Goal: Task Accomplishment & Management: Manage account settings

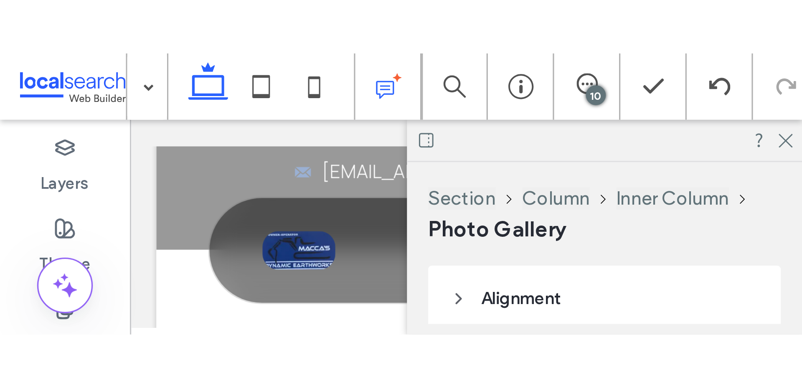
scroll to position [1968, 0]
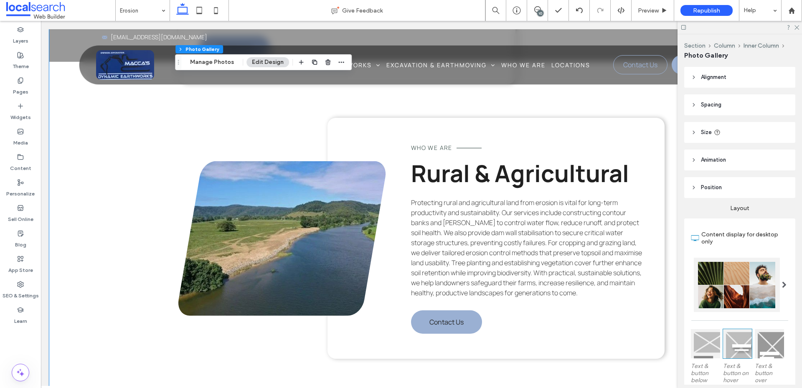
click at [172, 246] on div "Who We Are Civil & Construction Site Erosion Managing erosion on civil and cons…" at bounding box center [421, 88] width 501 height 639
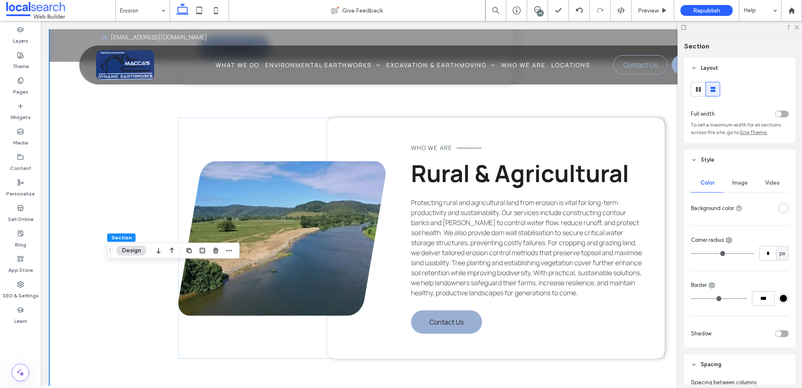
drag, startPoint x: 168, startPoint y: 62, endPoint x: 107, endPoint y: 250, distance: 198.0
click at [107, 250] on icon "Drag" at bounding box center [110, 251] width 7 height 6
click at [641, 26] on icon at bounding box center [796, 26] width 5 height 5
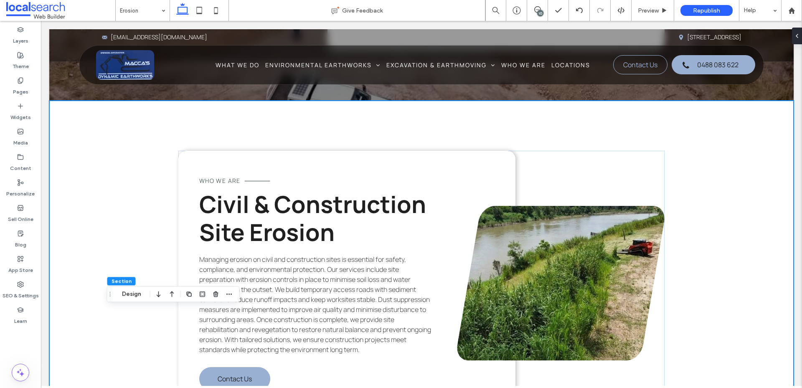
scroll to position [1486, 0]
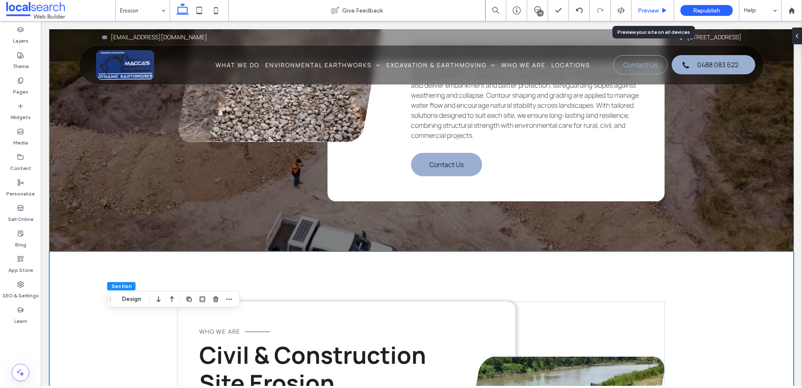
click at [641, 10] on span "Preview" at bounding box center [648, 10] width 21 height 7
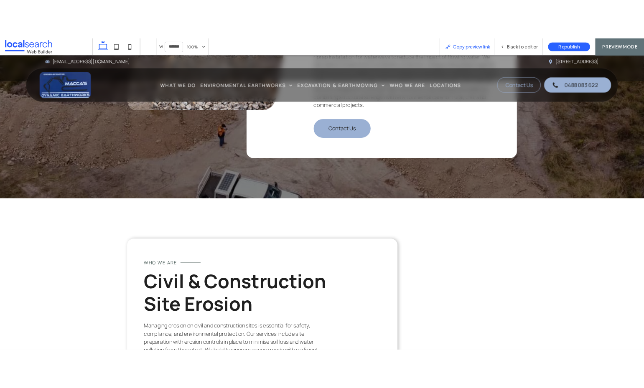
scroll to position [1467, 0]
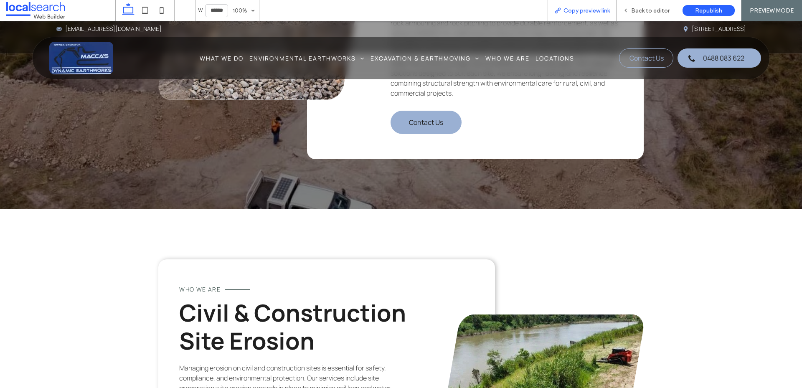
click at [575, 7] on span "Copy preview link" at bounding box center [586, 10] width 46 height 7
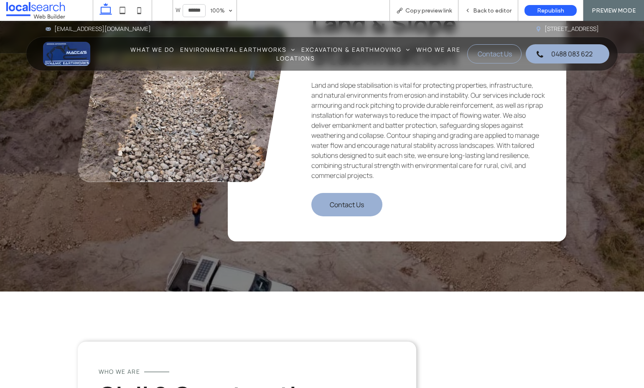
scroll to position [1539, 0]
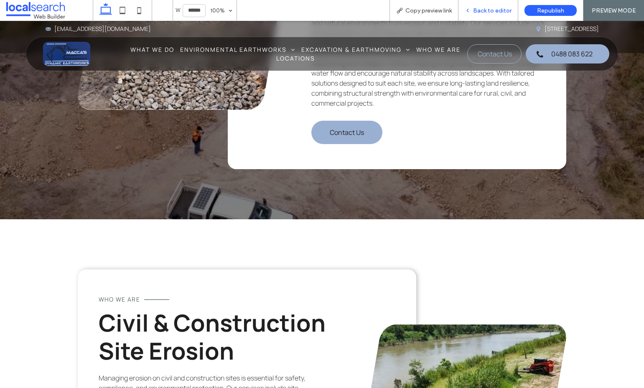
click at [487, 14] on span "Back to editor" at bounding box center [492, 10] width 38 height 7
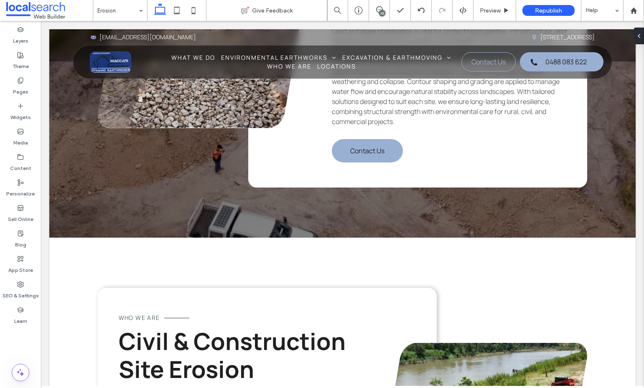
scroll to position [1558, 0]
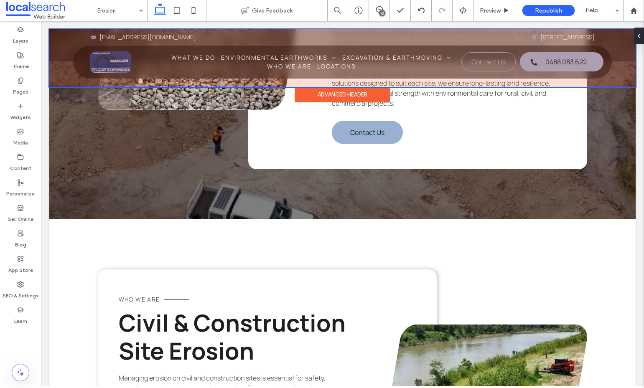
click at [300, 59] on div at bounding box center [342, 58] width 586 height 58
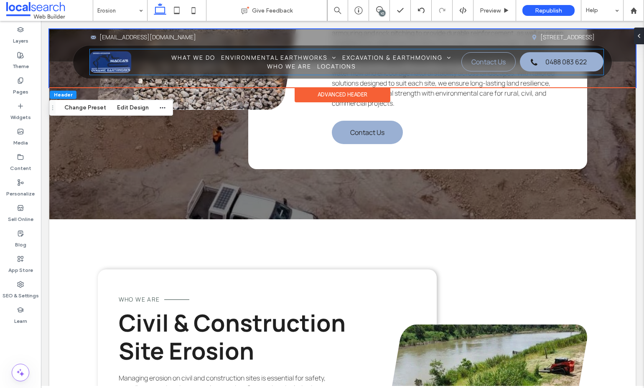
click at [300, 59] on ul "Revegetation Management Slashing & Land Management Erosion Control Stream Repai…" at bounding box center [293, 145] width 150 height 175
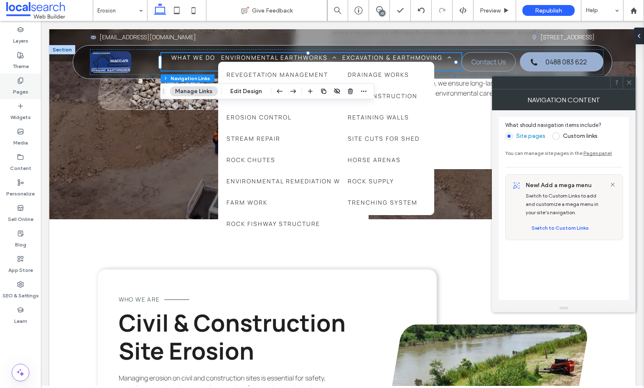
click at [16, 86] on label "Pages" at bounding box center [20, 90] width 15 height 12
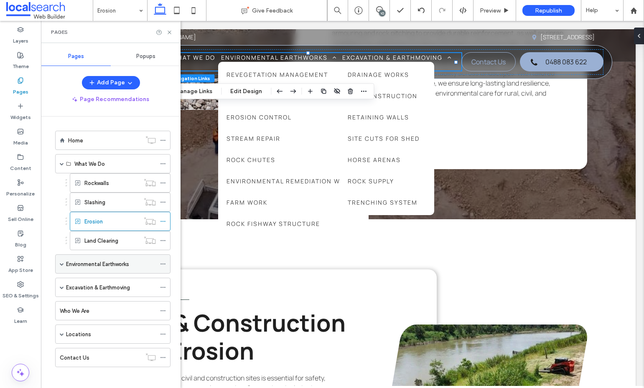
click at [60, 264] on span at bounding box center [62, 264] width 4 height 4
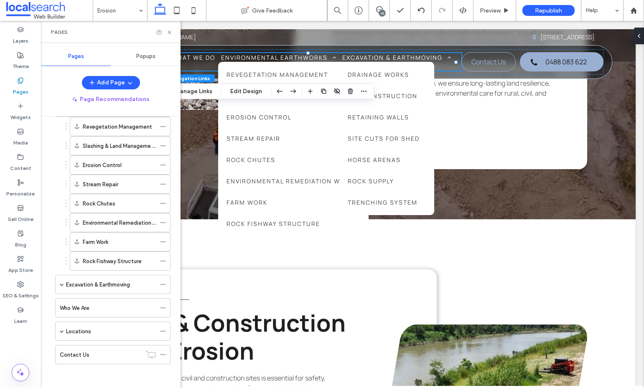
scroll to position [158, 0]
click at [62, 287] on span at bounding box center [62, 283] width 4 height 18
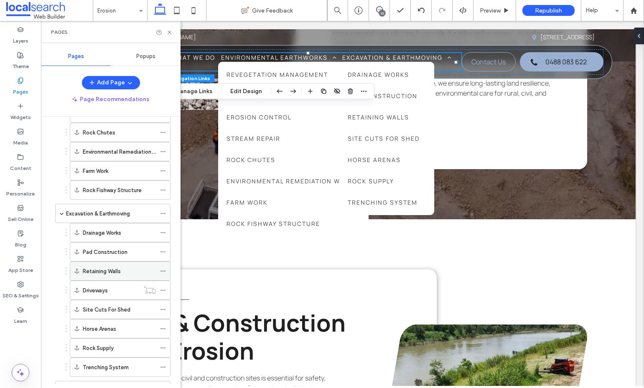
scroll to position [241, 0]
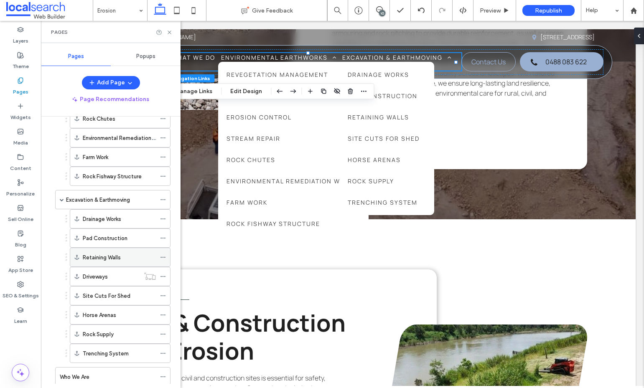
click at [163, 258] on icon at bounding box center [163, 257] width 6 height 6
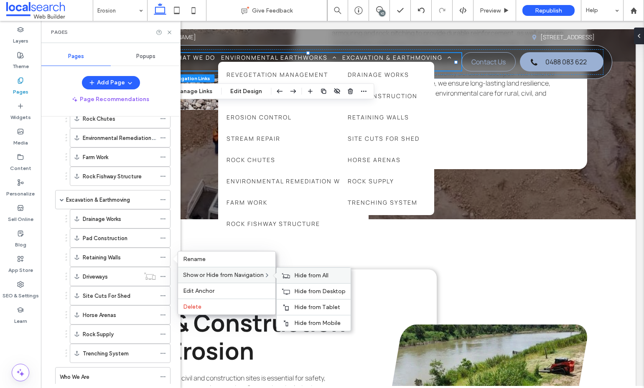
click at [308, 274] on span "Hide from All" at bounding box center [311, 275] width 34 height 7
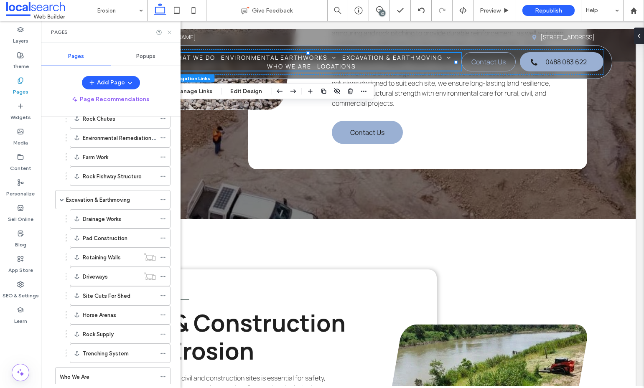
drag, startPoint x: 171, startPoint y: 30, endPoint x: 91, endPoint y: 6, distance: 83.5
click at [171, 30] on icon at bounding box center [169, 32] width 6 height 6
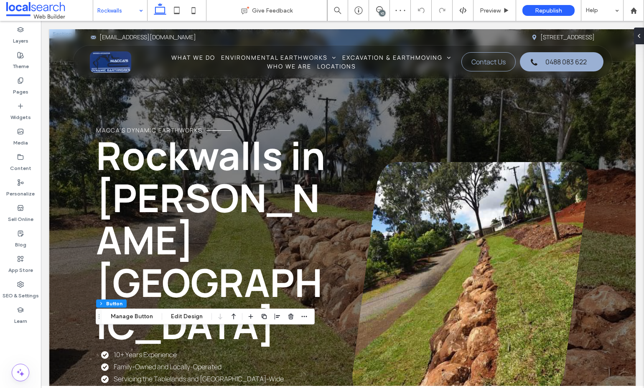
type input "**"
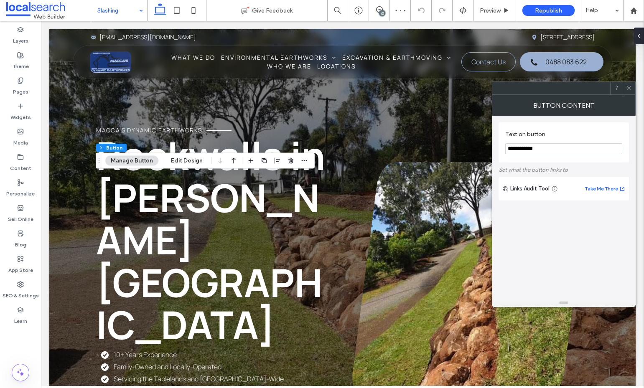
type input "**"
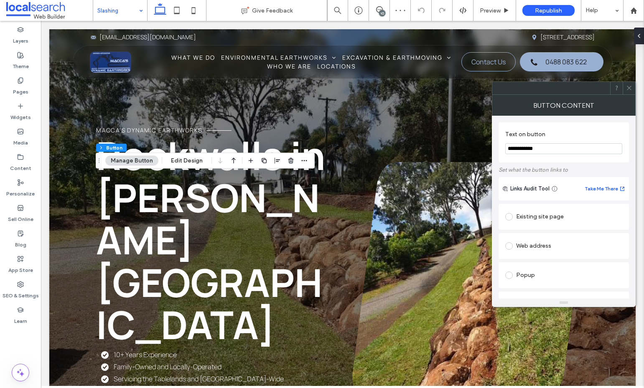
click at [522, 213] on div "Existing site page" at bounding box center [563, 216] width 117 height 13
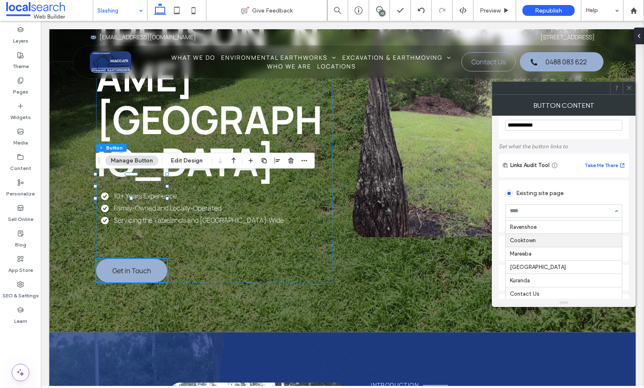
scroll to position [42, 0]
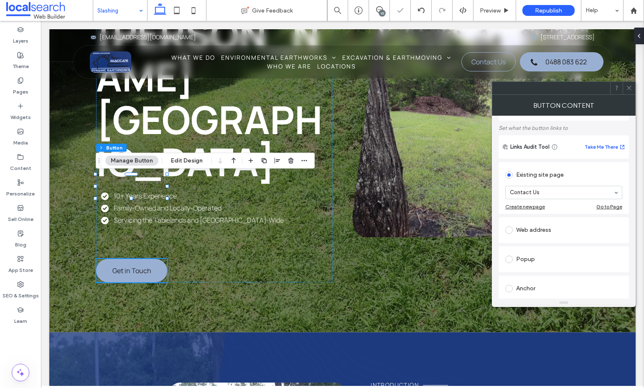
click at [630, 90] on icon at bounding box center [629, 88] width 6 height 6
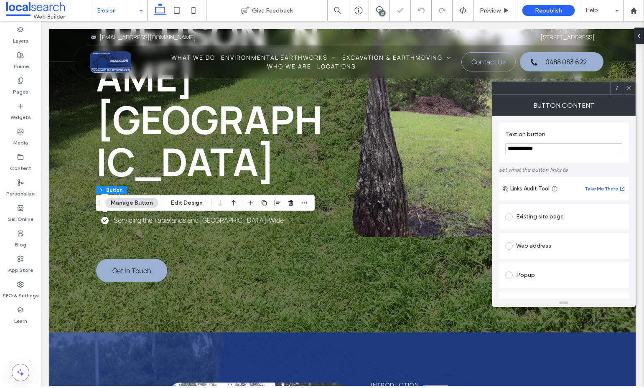
type input "**"
click at [539, 217] on div "Existing site page" at bounding box center [563, 216] width 117 height 13
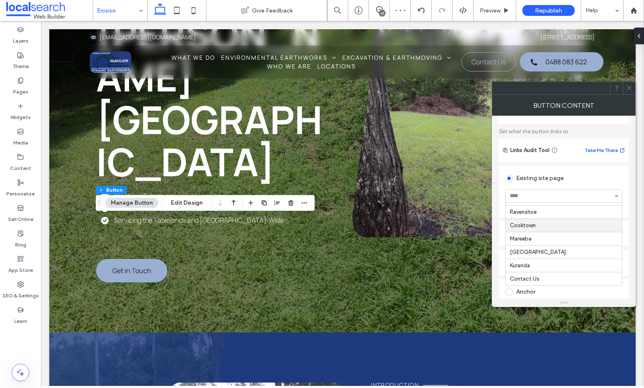
scroll to position [84, 0]
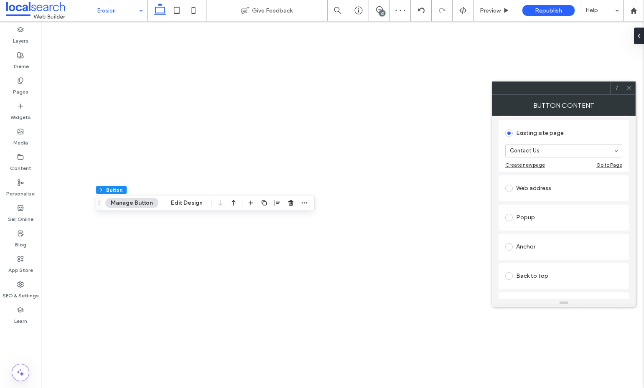
click at [627, 87] on icon at bounding box center [629, 88] width 6 height 6
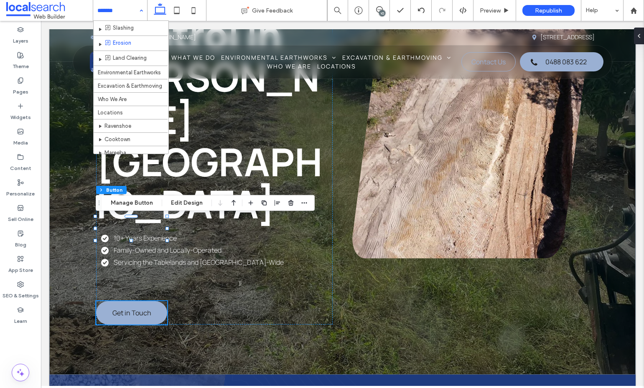
scroll to position [42, 0]
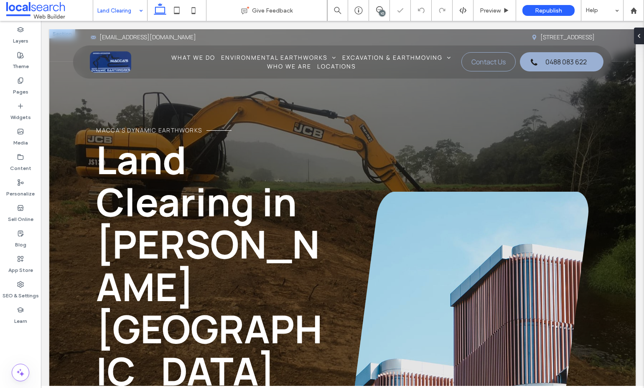
scroll to position [209, 0]
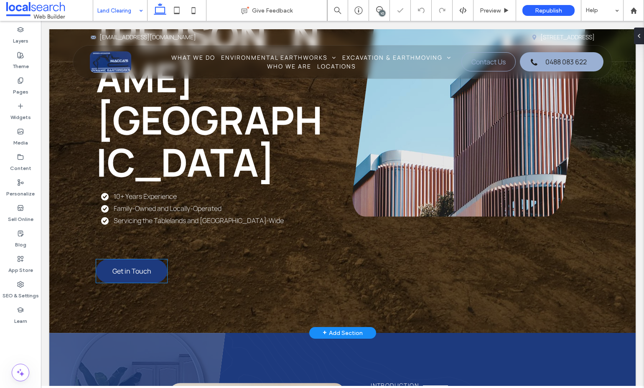
click at [143, 259] on link "Get in Touch" at bounding box center [131, 270] width 71 height 23
click at [143, 259] on div "Get in Touch" at bounding box center [131, 270] width 71 height 23
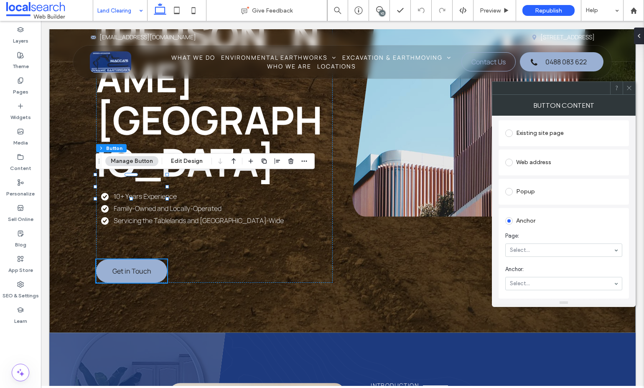
scroll to position [0, 0]
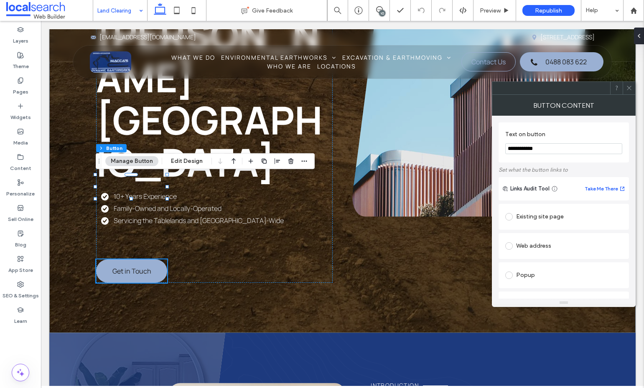
click at [537, 216] on div "Existing site page" at bounding box center [563, 216] width 117 height 13
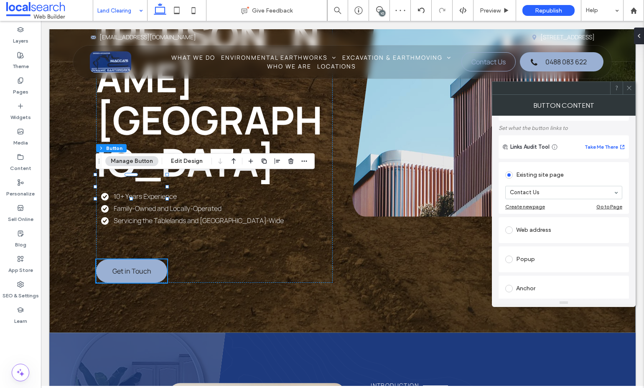
click at [625, 87] on div at bounding box center [628, 88] width 13 height 13
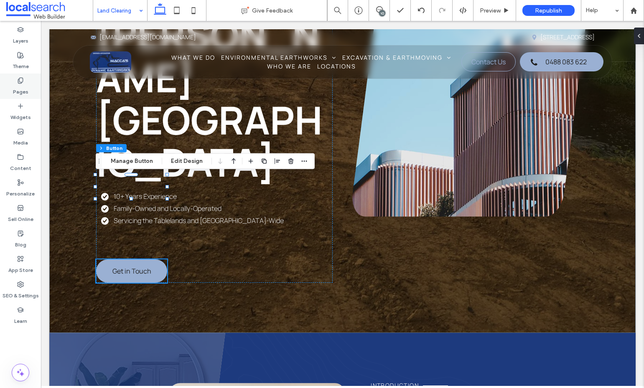
click at [18, 85] on label "Pages" at bounding box center [20, 90] width 15 height 12
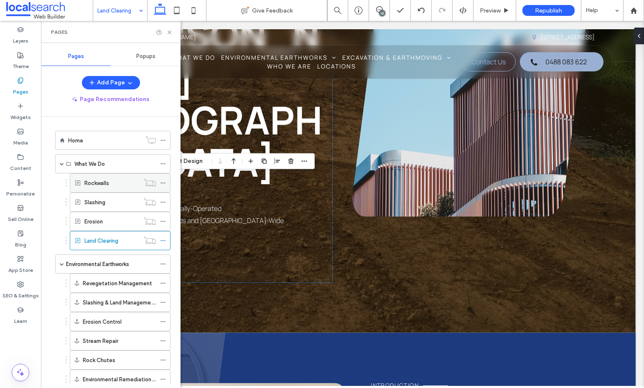
click at [162, 183] on icon at bounding box center [163, 183] width 6 height 6
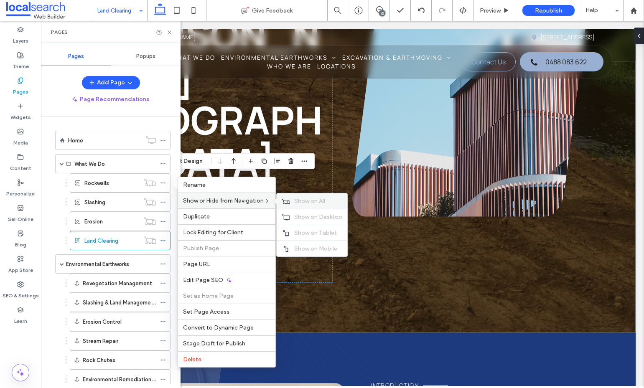
click at [298, 201] on span "Show on All" at bounding box center [309, 201] width 31 height 7
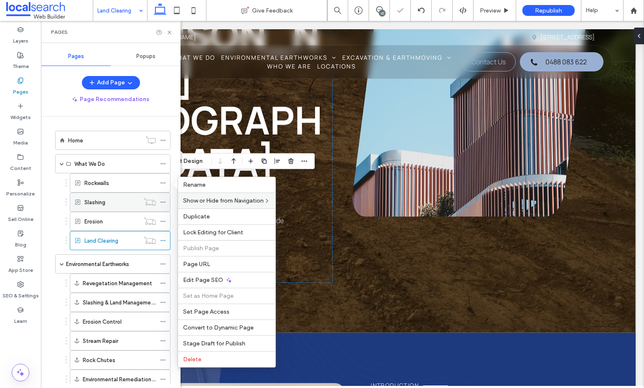
click at [164, 200] on icon at bounding box center [163, 202] width 6 height 6
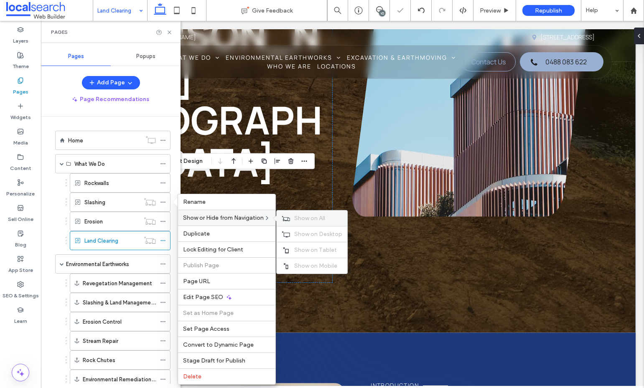
click at [292, 218] on div "Show on All" at bounding box center [311, 217] width 71 height 15
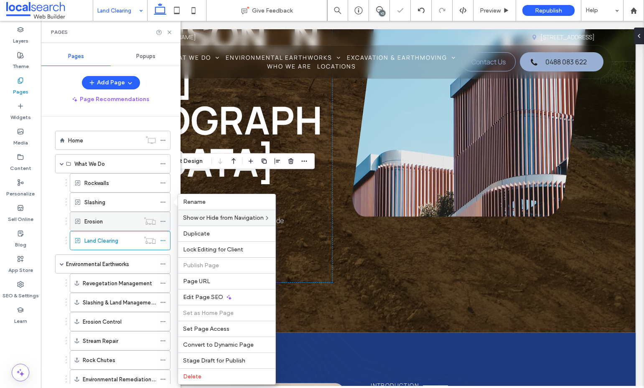
click at [161, 221] on use at bounding box center [162, 221] width 5 height 1
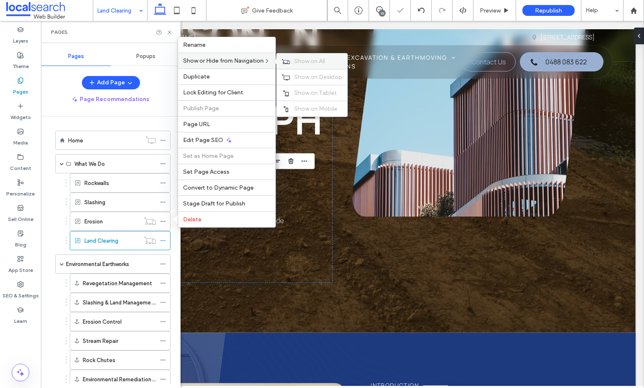
click at [290, 60] on icon at bounding box center [285, 61] width 8 height 6
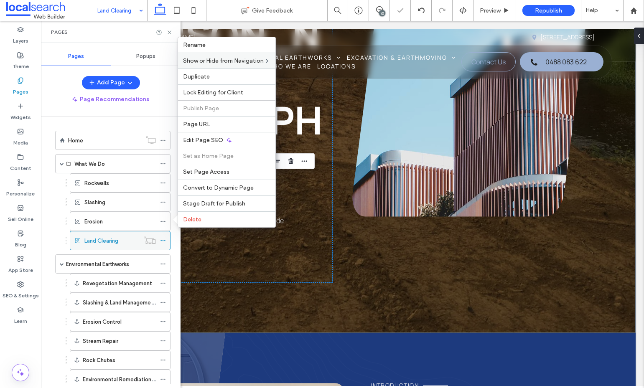
click at [162, 238] on icon at bounding box center [163, 241] width 6 height 6
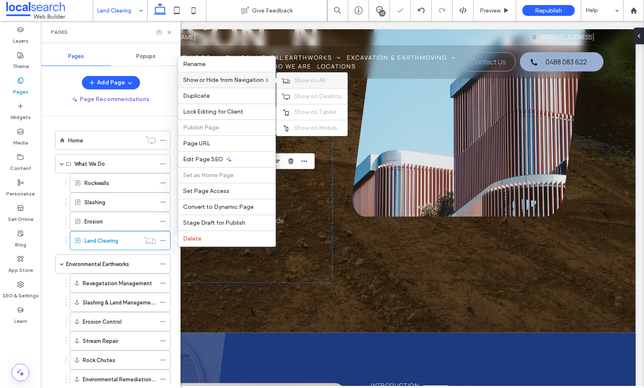
click at [284, 79] on icon at bounding box center [285, 81] width 8 height 6
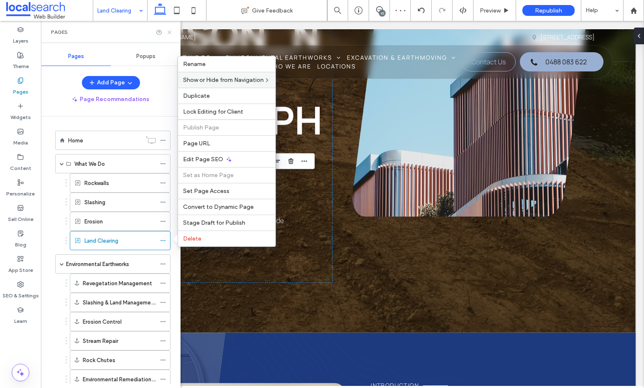
click at [171, 33] on icon at bounding box center [169, 32] width 6 height 6
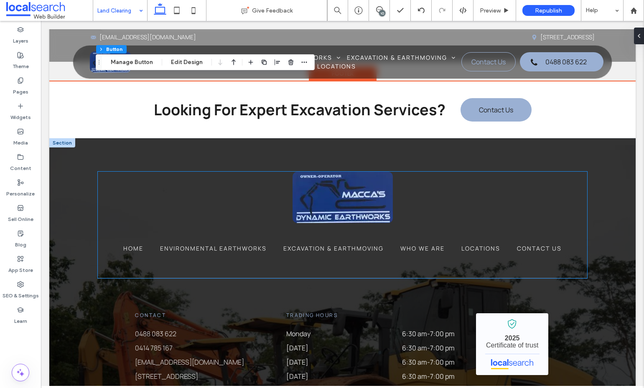
scroll to position [3060, 0]
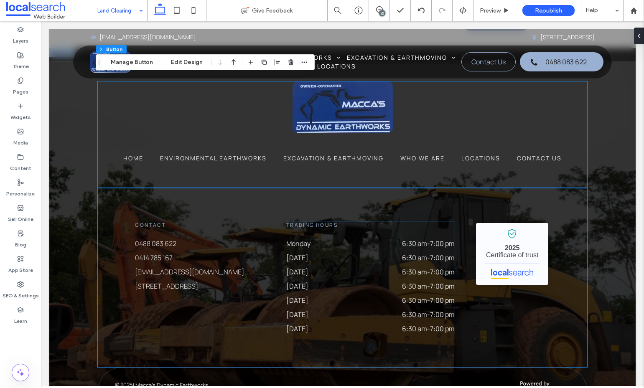
click at [135, 274] on div "Contact 0488 083 622 0414 785 167 wmmacca@bigpond.com 22A Palomino Ave, Tolga Q…" at bounding box center [342, 277] width 489 height 179
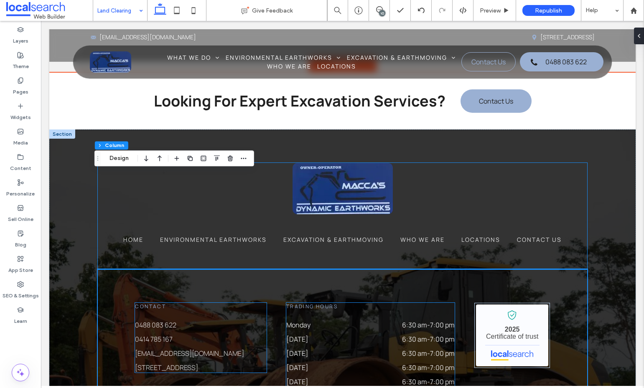
scroll to position [2977, 0]
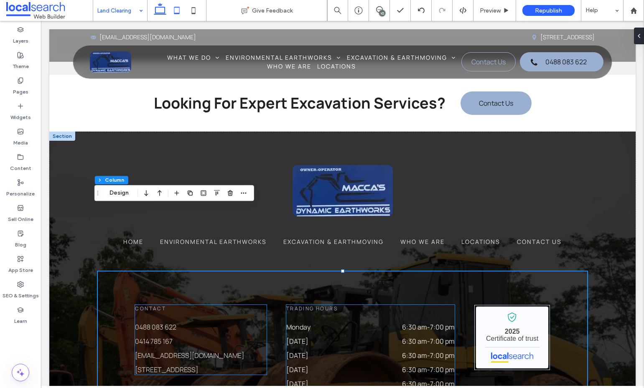
click at [177, 10] on icon at bounding box center [176, 10] width 17 height 17
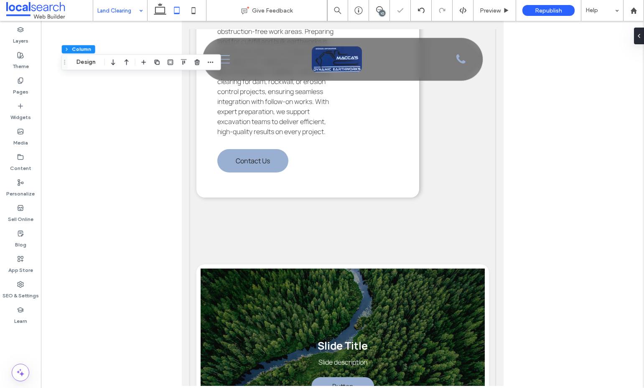
type input "*"
type input "**"
type input "***"
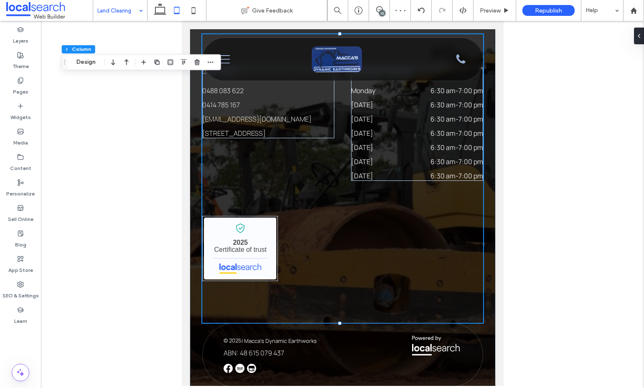
scroll to position [3597, 0]
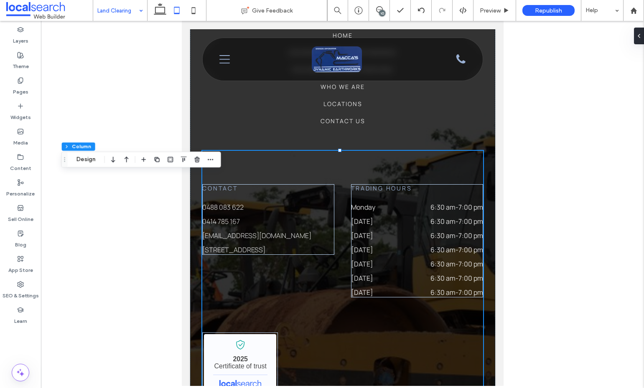
click at [151, 7] on div at bounding box center [176, 10] width 59 height 21
click at [155, 8] on icon at bounding box center [160, 10] width 17 height 17
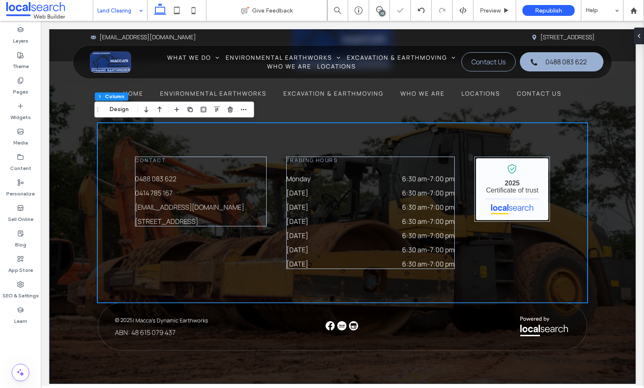
type input "*"
type input "**"
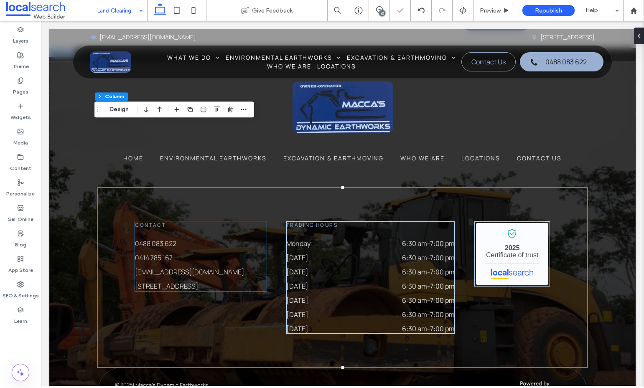
click at [251, 238] on div "0488 083 622 0414 785 167 wmmacca@bigpond.com 22A Palomino Ave, Tolga QLD 4882" at bounding box center [201, 264] width 132 height 53
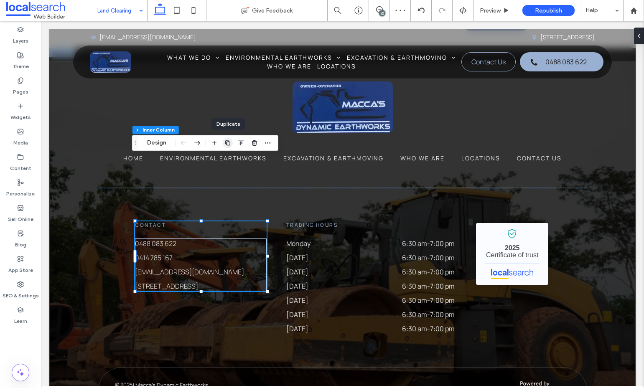
click at [228, 144] on icon "button" at bounding box center [227, 142] width 7 height 7
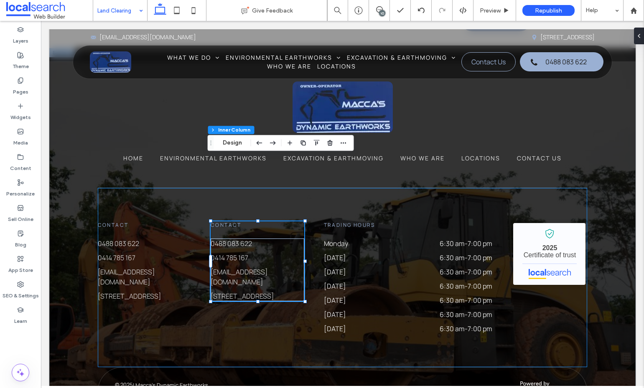
click at [300, 276] on div "Contact 0488 083 622 0414 785 167 wmmacca@bigpond.com 22A Palomino Ave, Tolga Q…" at bounding box center [342, 277] width 489 height 179
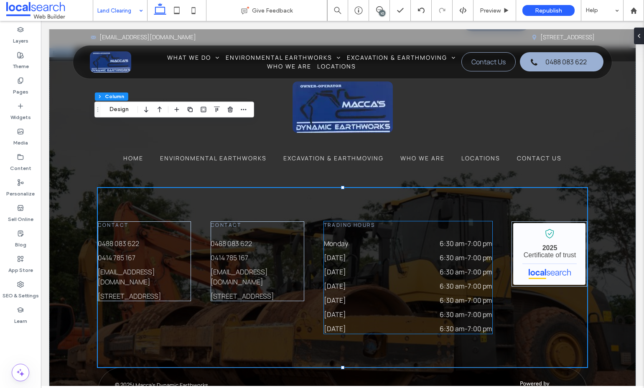
click at [363, 281] on div "Thursday 6:30 am - 7:00 pm" at bounding box center [408, 288] width 168 height 14
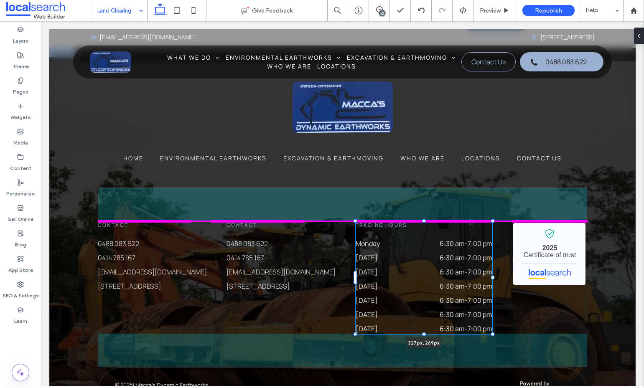
scroll to position [345, 0]
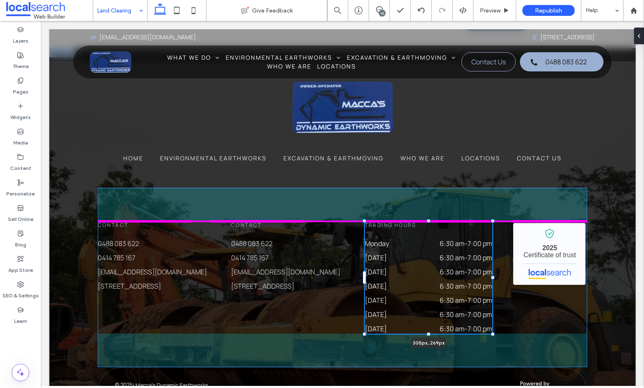
drag, startPoint x: 489, startPoint y: 213, endPoint x: 469, endPoint y: 218, distance: 21.1
click at [469, 218] on div "Home Environmental Earthworks Excavation & Earthmoving Who We Are Locations Con…" at bounding box center [342, 248] width 501 height 401
type input "***"
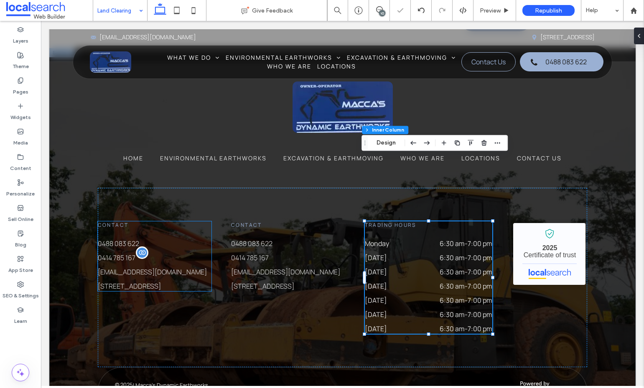
click at [153, 253] on p "0414 785 167" at bounding box center [155, 258] width 114 height 10
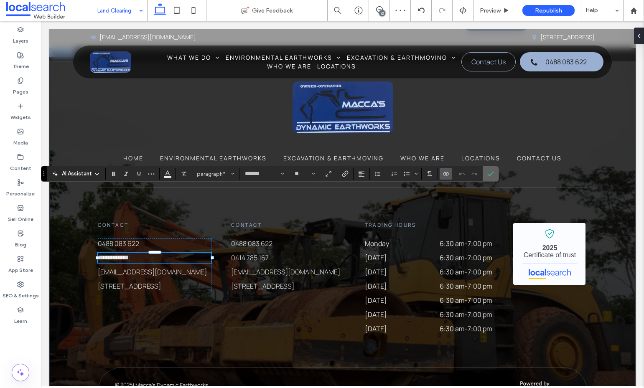
click at [488, 171] on icon "Confirm" at bounding box center [490, 173] width 7 height 7
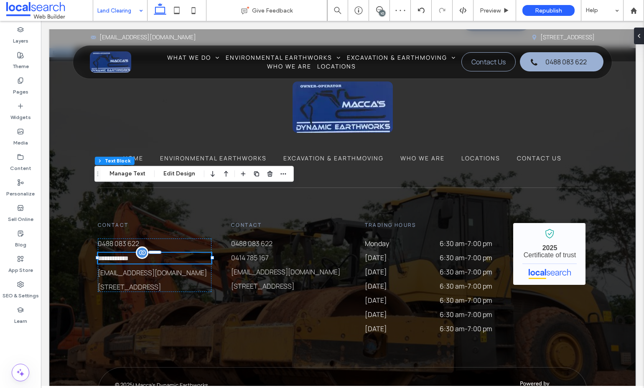
drag, startPoint x: 98, startPoint y: 177, endPoint x: 215, endPoint y: 132, distance: 124.8
click at [209, 129] on div "Layers Theme Pages Widgets Media Content Personalize Sell Online Blog App Store…" at bounding box center [322, 204] width 644 height 367
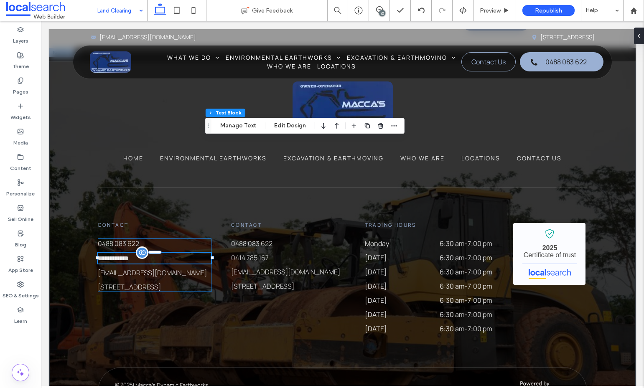
click at [202, 238] on div "**********" at bounding box center [155, 264] width 114 height 53
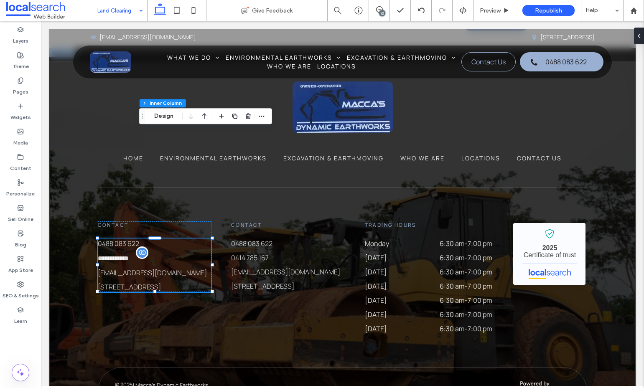
drag, startPoint x: 134, startPoint y: 122, endPoint x: 143, endPoint y: 116, distance: 11.0
click at [143, 116] on use "Drag" at bounding box center [142, 116] width 1 height 5
click at [244, 116] on span "button" at bounding box center [249, 116] width 10 height 10
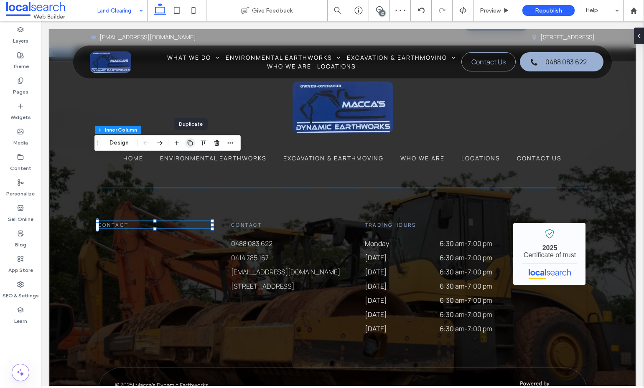
click at [189, 142] on use "button" at bounding box center [190, 142] width 5 height 5
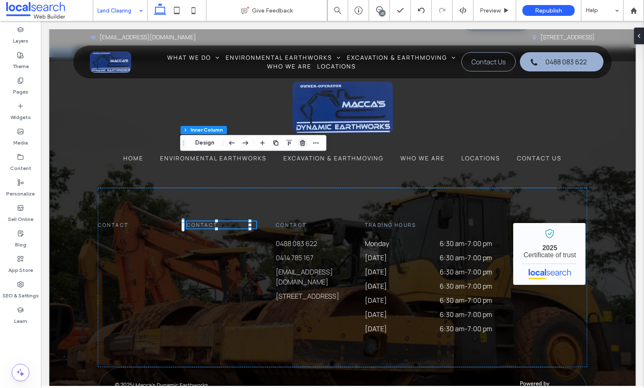
drag, startPoint x: 303, startPoint y: 142, endPoint x: 253, endPoint y: 122, distance: 54.1
click at [303, 142] on icon "button" at bounding box center [302, 142] width 7 height 7
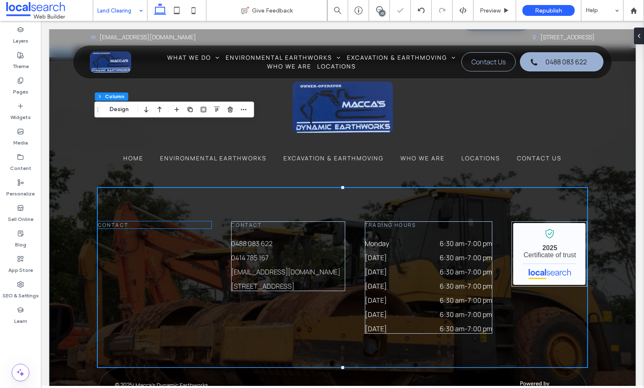
click at [132, 221] on h6 "Contact" at bounding box center [155, 224] width 114 height 7
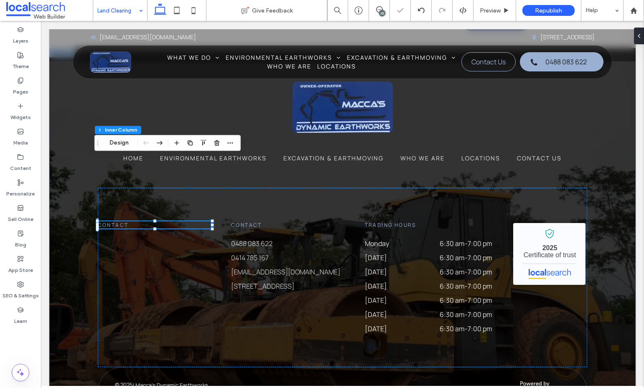
click at [132, 221] on h6 "Contact" at bounding box center [155, 224] width 114 height 7
click at [212, 143] on use "button" at bounding box center [212, 143] width 5 height 5
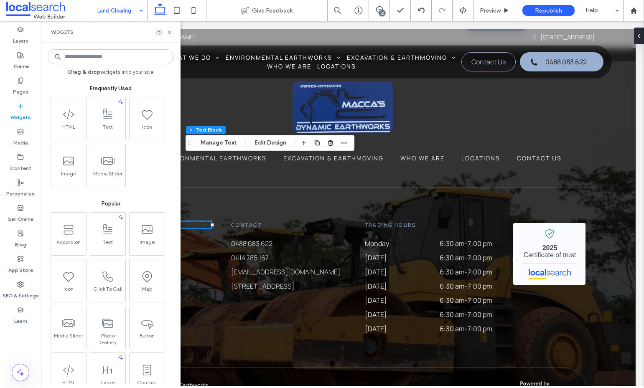
click at [98, 58] on input at bounding box center [111, 56] width 126 height 15
type input "*"
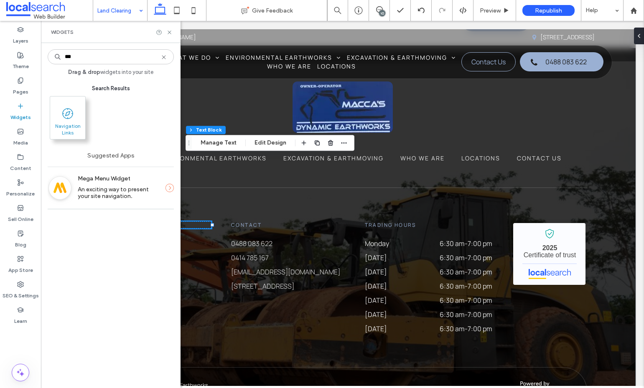
type input "***"
click at [71, 115] on icon at bounding box center [67, 113] width 13 height 13
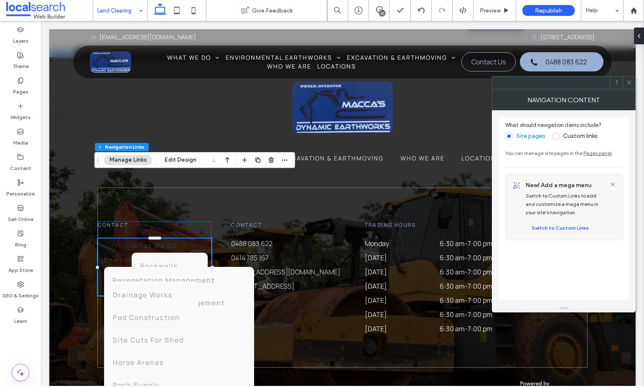
click at [182, 188] on div "Contact Home What We Do Rockwalls Slashing Erosion Land Clearing Environmental …" at bounding box center [342, 277] width 489 height 179
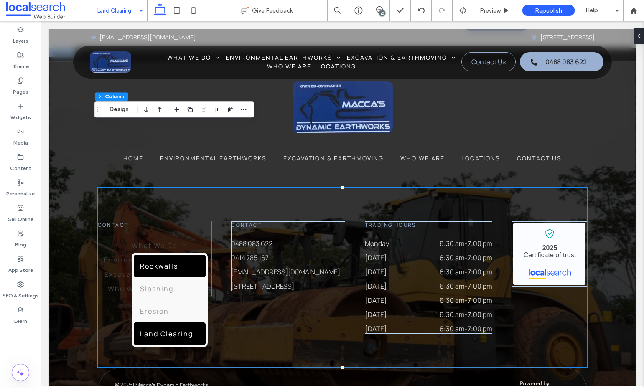
click at [139, 253] on ul "Rockwalls Slashing Erosion Land Clearing" at bounding box center [170, 300] width 76 height 94
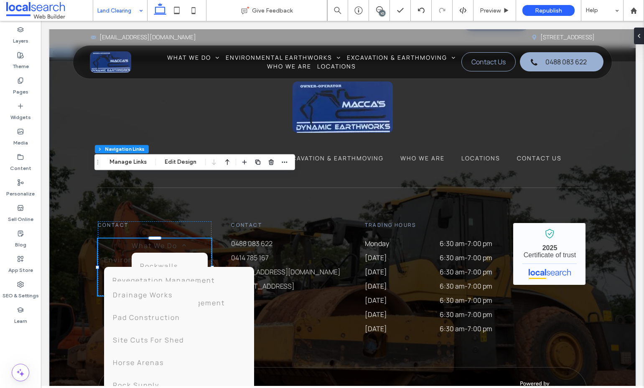
scroll to position [3058, 0]
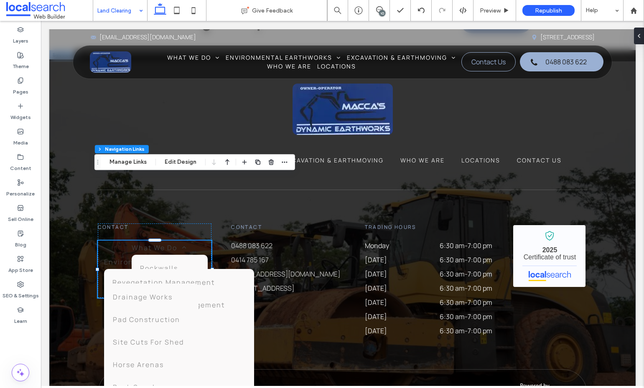
click at [139, 241] on span "What We Do" at bounding box center [159, 248] width 55 height 14
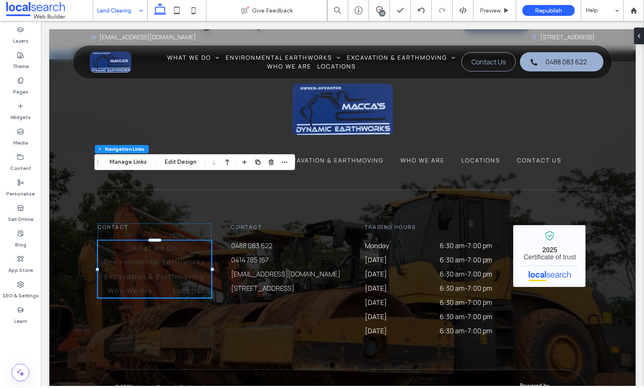
click at [139, 241] on span "What We Do" at bounding box center [159, 248] width 55 height 14
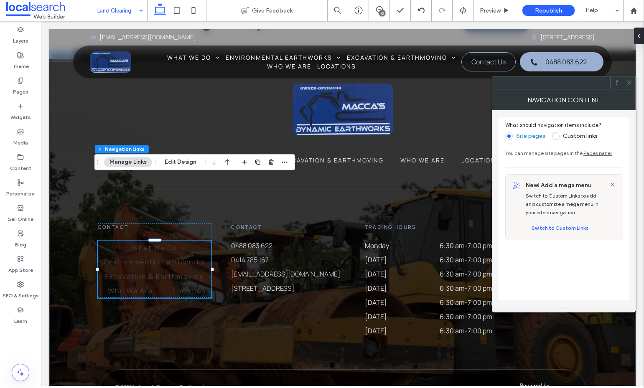
click at [557, 134] on span at bounding box center [556, 136] width 8 height 8
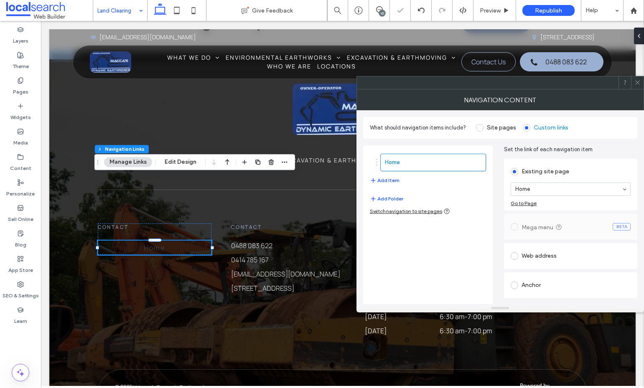
scroll to position [388, 0]
click at [393, 179] on button "Add Item" at bounding box center [385, 180] width 30 height 10
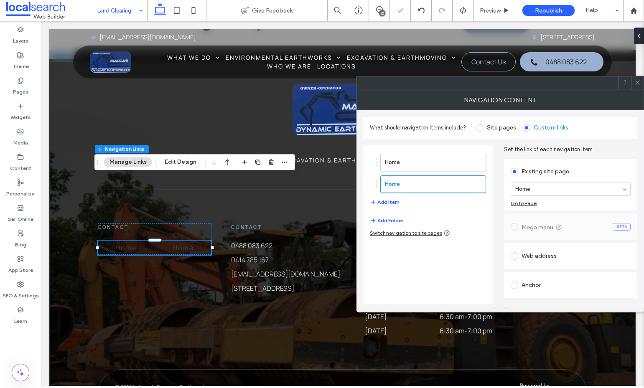
click at [390, 203] on button "Add Item" at bounding box center [385, 202] width 30 height 10
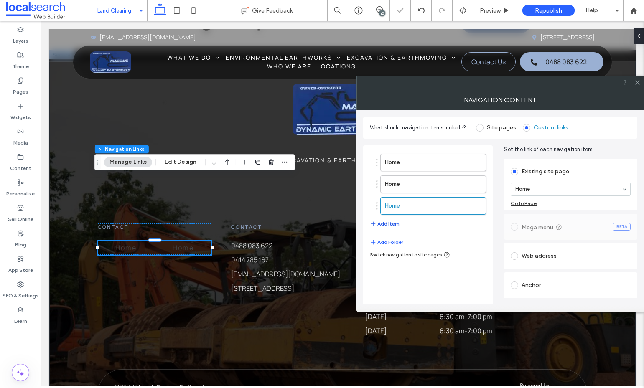
click at [387, 221] on button "Add Item" at bounding box center [385, 224] width 30 height 10
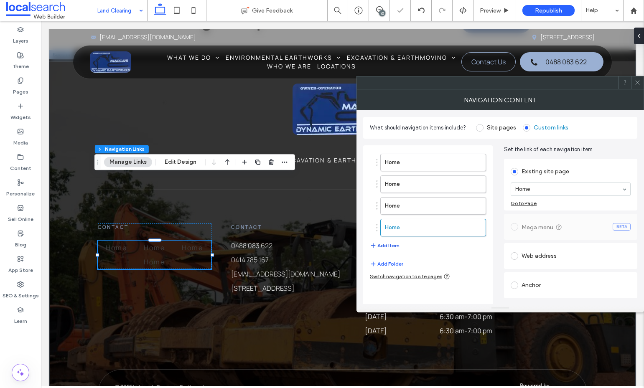
click at [381, 247] on button "Add Item" at bounding box center [385, 246] width 30 height 10
click at [636, 81] on icon at bounding box center [637, 82] width 6 height 6
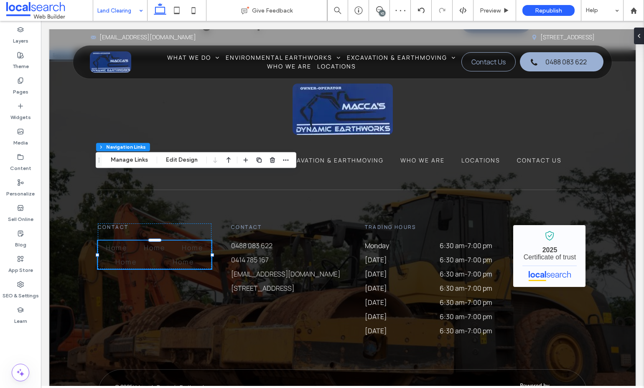
drag, startPoint x: 103, startPoint y: 160, endPoint x: 221, endPoint y: 106, distance: 128.8
click at [106, 157] on span "Drag" at bounding box center [98, 160] width 15 height 6
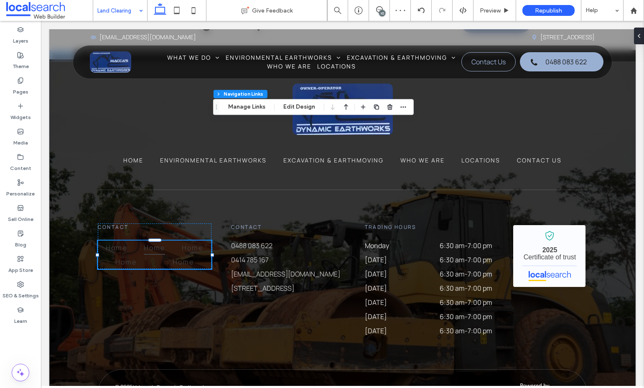
click at [145, 241] on span "Home" at bounding box center [154, 248] width 21 height 14
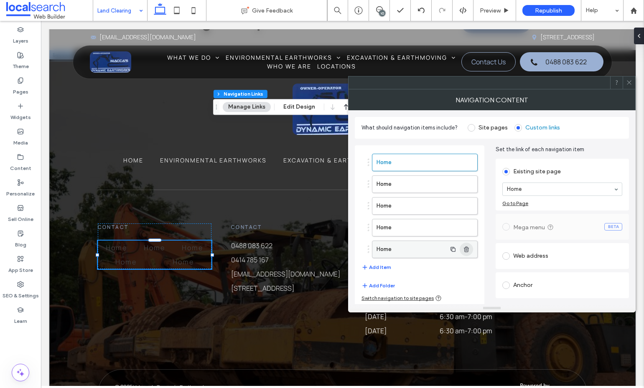
click at [468, 247] on icon "button" at bounding box center [466, 249] width 7 height 7
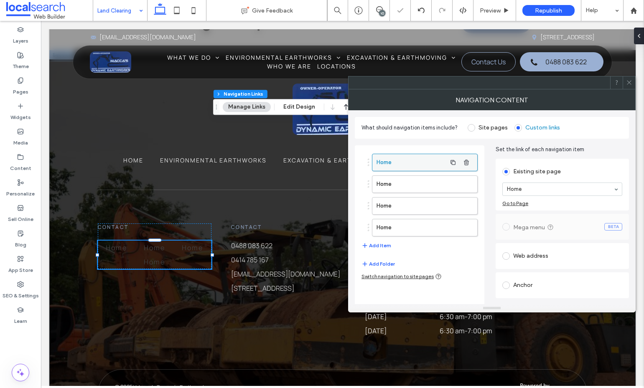
click at [398, 159] on label "Home" at bounding box center [411, 162] width 70 height 17
click at [415, 191] on label "Home" at bounding box center [411, 184] width 70 height 17
click at [415, 202] on label "Home" at bounding box center [411, 206] width 70 height 17
click at [545, 183] on div "Home" at bounding box center [562, 189] width 120 height 13
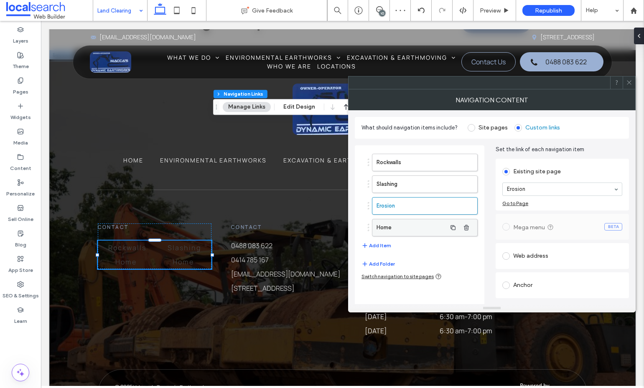
click at [416, 227] on label "Home" at bounding box center [411, 227] width 70 height 17
click at [157, 255] on span "Land Clearing" at bounding box center [176, 262] width 53 height 14
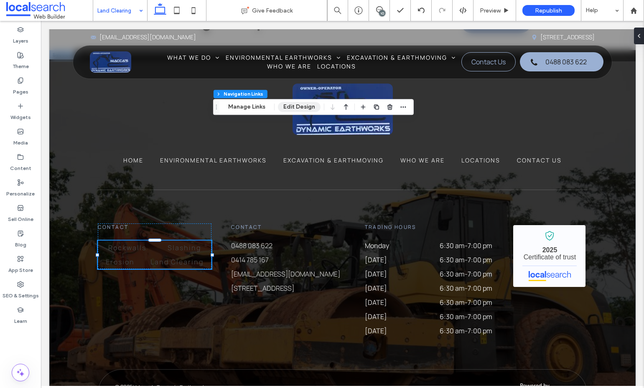
drag, startPoint x: 299, startPoint y: 109, endPoint x: 299, endPoint y: 101, distance: 7.9
click at [299, 109] on button "Edit Design" at bounding box center [299, 107] width 43 height 10
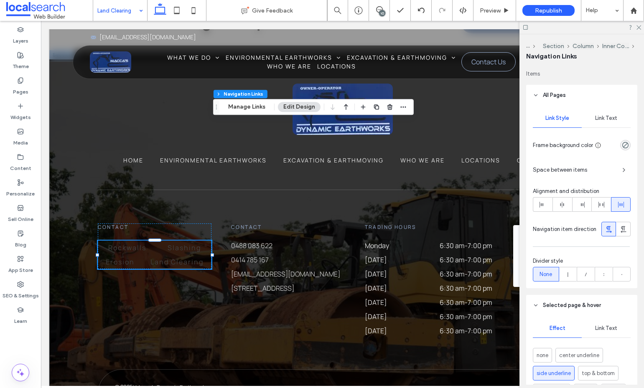
scroll to position [96, 0]
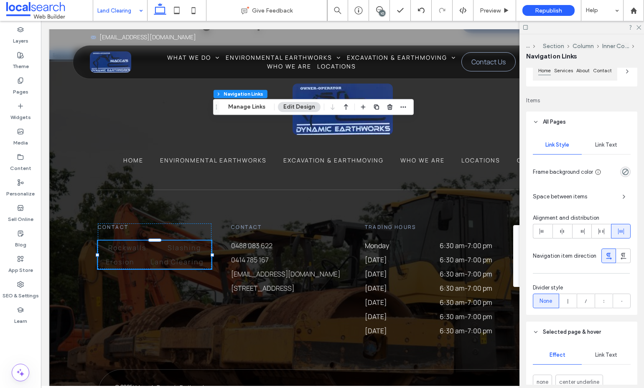
click at [597, 147] on span "Link Text" at bounding box center [606, 145] width 22 height 7
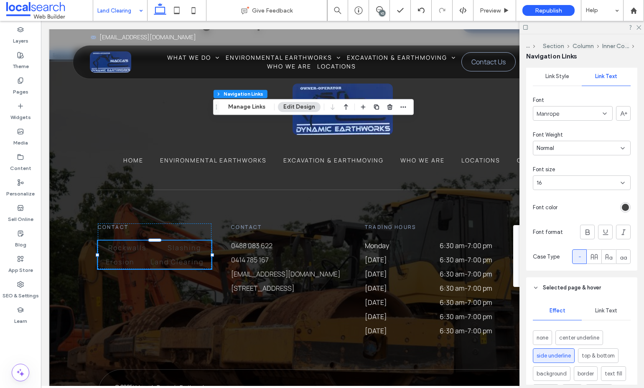
scroll to position [180, 0]
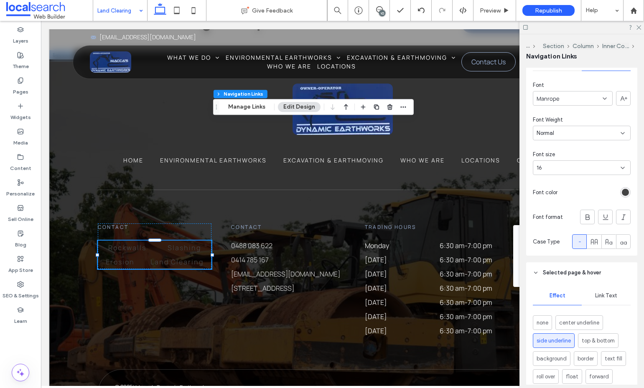
click at [621, 192] on div "rgb(67, 67, 67)" at bounding box center [624, 192] width 7 height 7
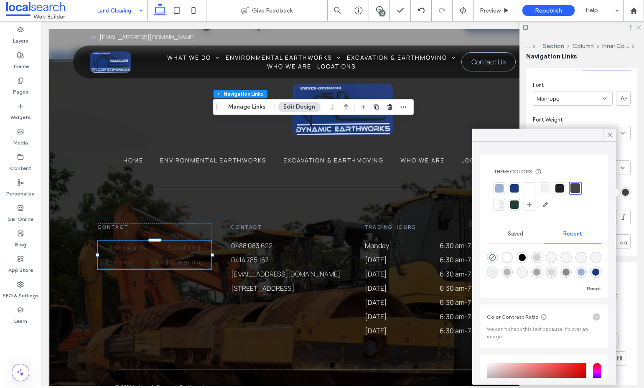
click at [534, 185] on div at bounding box center [529, 189] width 12 height 12
click at [608, 137] on icon at bounding box center [610, 135] width 8 height 8
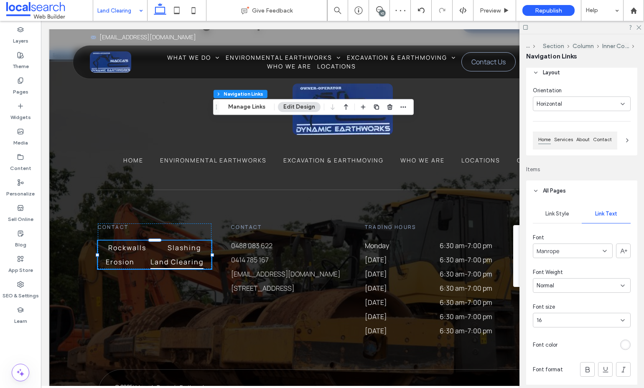
scroll to position [0, 0]
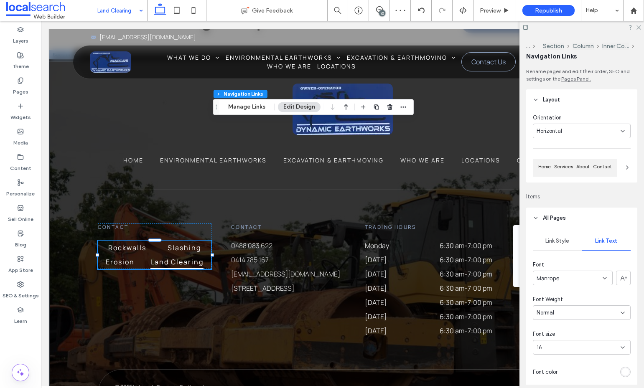
click at [567, 132] on div "Horizontal" at bounding box center [578, 131] width 84 height 8
click at [551, 164] on span "Vertical" at bounding box center [545, 160] width 19 height 8
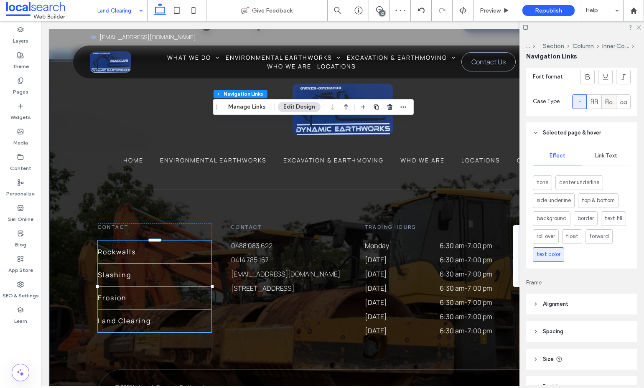
scroll to position [418, 0]
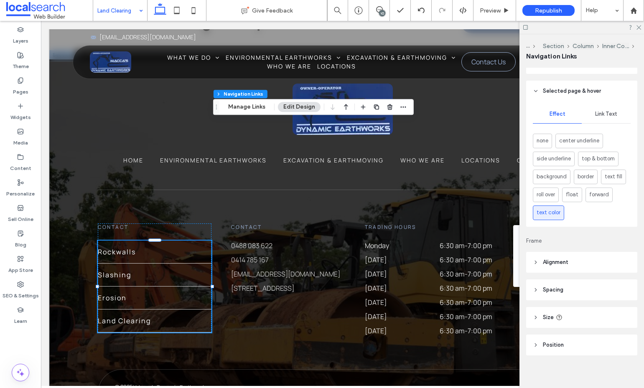
click at [578, 267] on header "Alignment" at bounding box center [581, 262] width 111 height 21
click at [576, 263] on header "Alignment" at bounding box center [581, 262] width 111 height 21
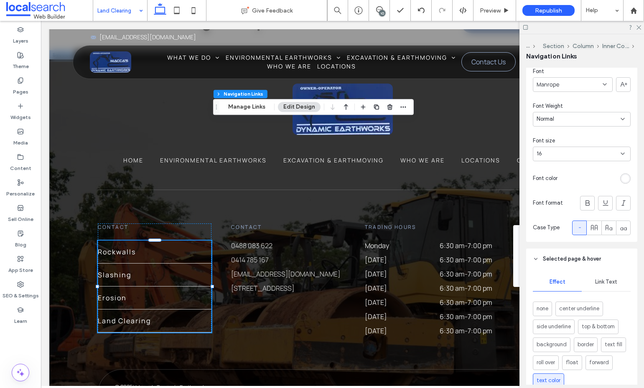
scroll to position [292, 0]
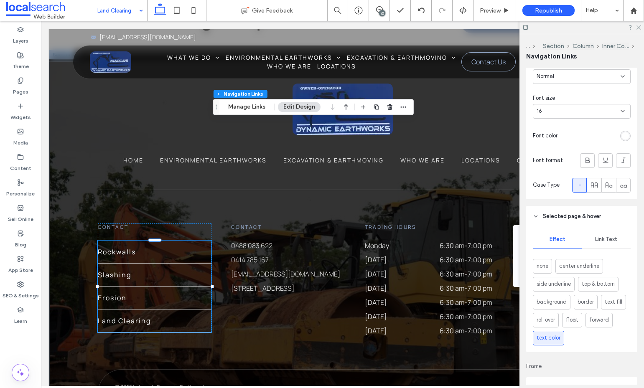
click at [596, 240] on span "Link Text" at bounding box center [606, 239] width 22 height 7
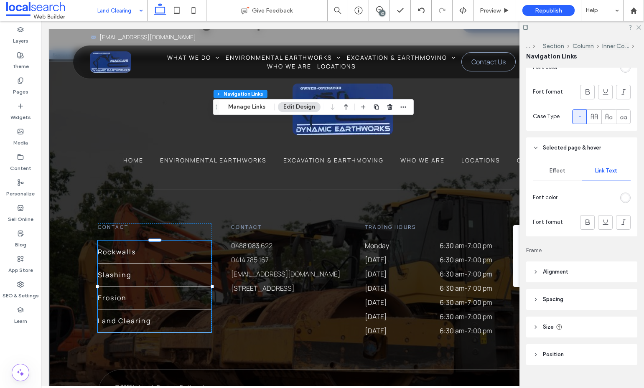
scroll to position [375, 0]
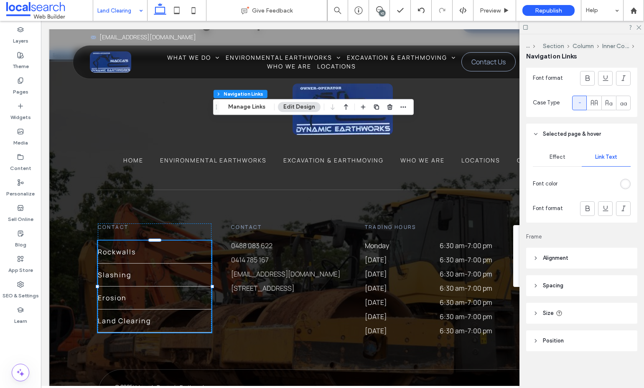
click at [584, 253] on header "Alignment" at bounding box center [581, 258] width 111 height 21
click at [577, 256] on header "Alignment" at bounding box center [581, 258] width 111 height 21
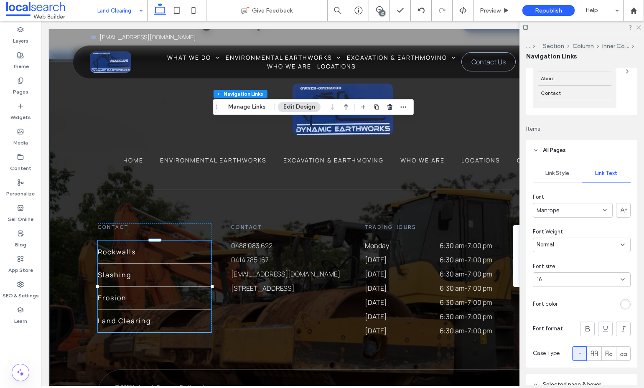
scroll to position [0, 0]
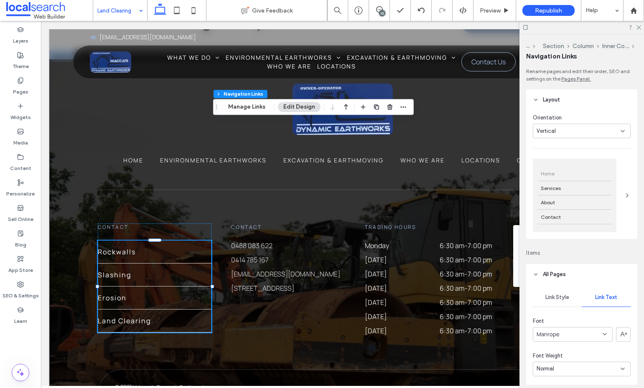
click at [624, 196] on icon at bounding box center [627, 195] width 7 height 7
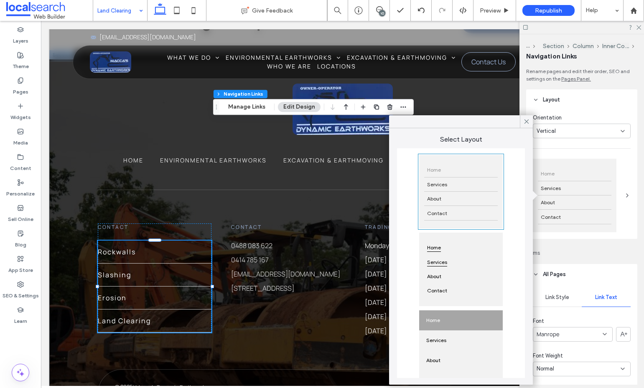
click at [462, 259] on div "Services" at bounding box center [461, 262] width 74 height 14
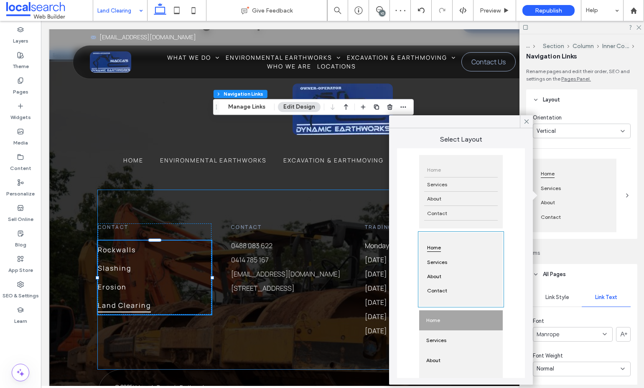
click at [137, 266] on div "Contact Rockwalls Slashing Erosion Land Clearing Contact 0488 083 622 0414 785 …" at bounding box center [342, 279] width 489 height 179
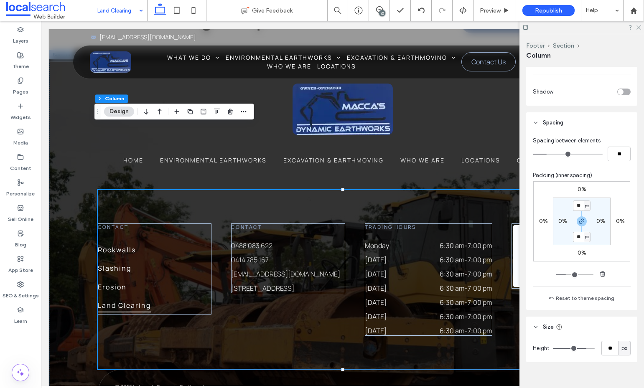
scroll to position [345, 0]
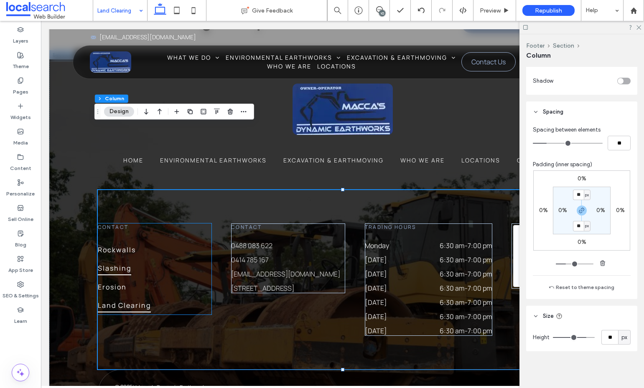
click at [160, 259] on link "Slashing" at bounding box center [155, 268] width 114 height 18
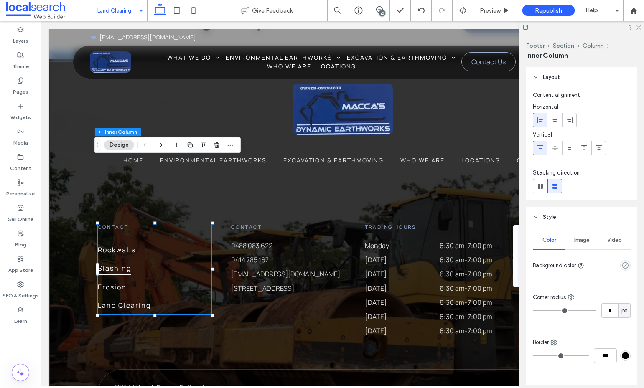
click at [160, 259] on link "Slashing" at bounding box center [155, 268] width 114 height 18
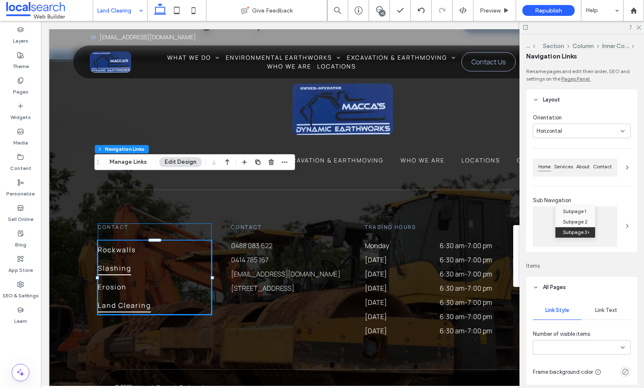
type input "***"
type input "****"
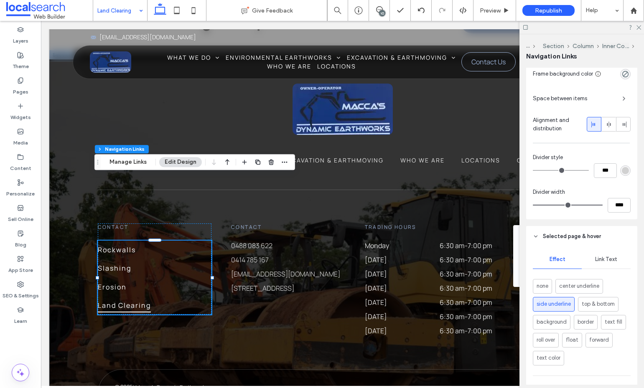
scroll to position [251, 0]
click at [548, 298] on span "text color" at bounding box center [548, 357] width 24 height 8
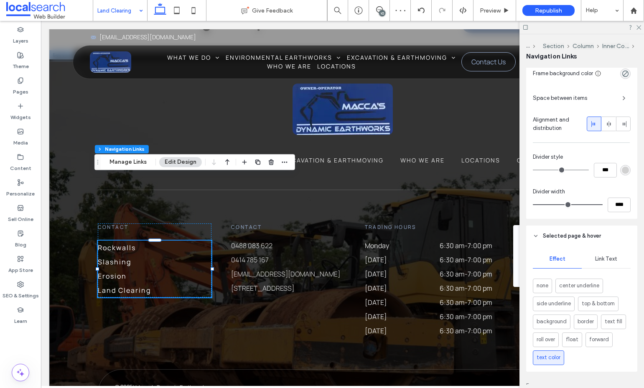
click at [582, 99] on span "Space between items" at bounding box center [573, 98] width 83 height 8
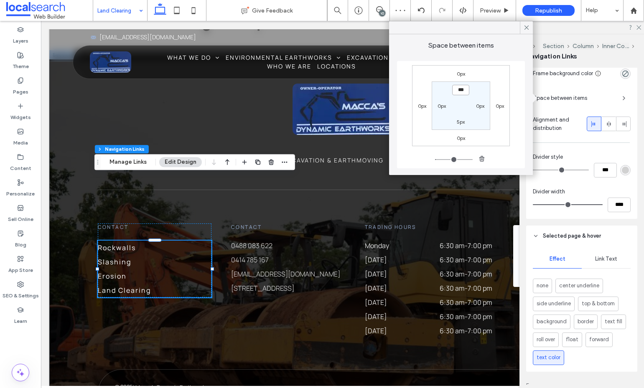
click at [461, 92] on input "***" at bounding box center [460, 90] width 17 height 10
type input "**"
type input "*"
click at [459, 121] on input "***" at bounding box center [460, 121] width 17 height 10
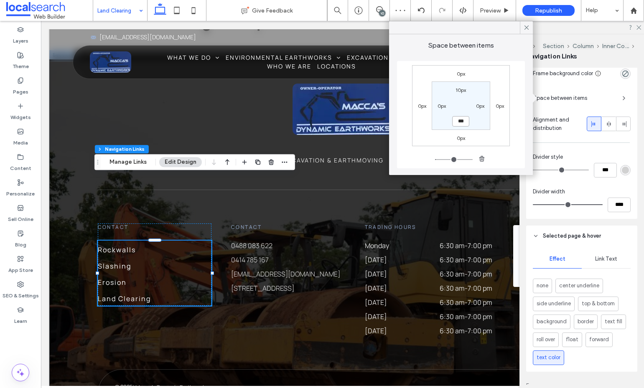
click at [459, 121] on input "***" at bounding box center [460, 121] width 17 height 10
type input "**"
type input "****"
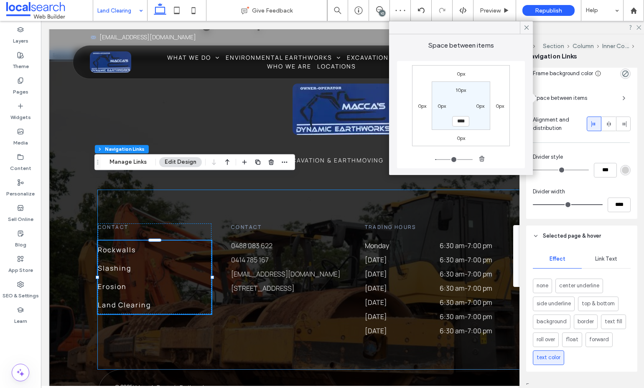
click at [307, 283] on div "Contact Rockwalls Slashing Erosion Land Clearing Contact 0488 083 622 0414 785 …" at bounding box center [342, 279] width 489 height 179
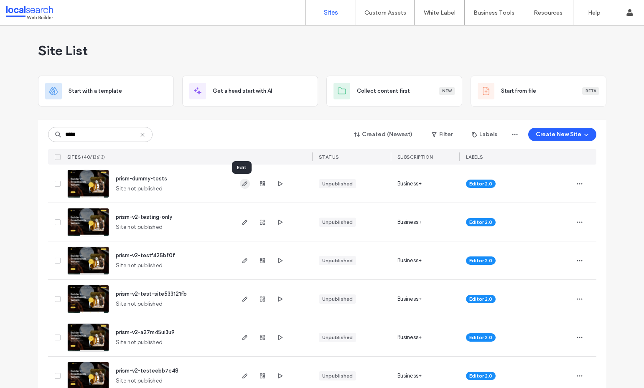
type input "*****"
click at [241, 183] on icon "button" at bounding box center [244, 183] width 7 height 7
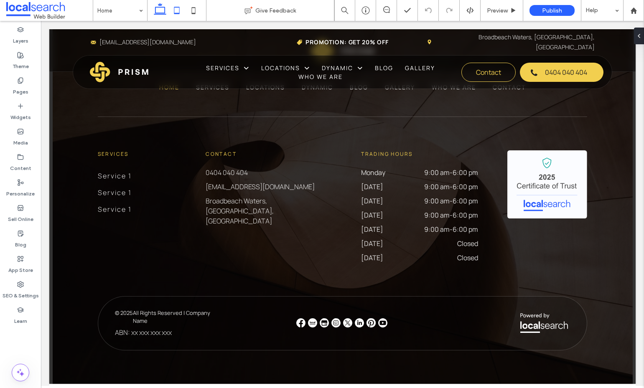
click at [177, 10] on icon at bounding box center [176, 10] width 17 height 17
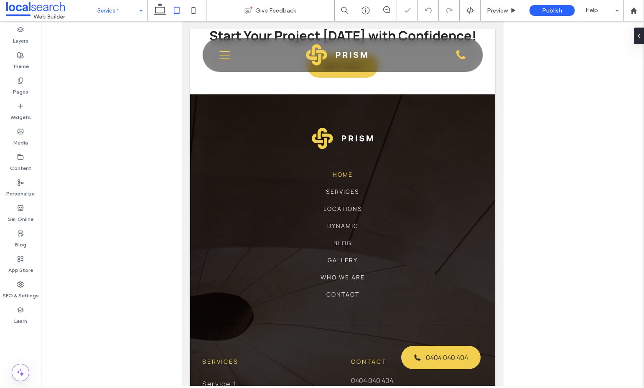
scroll to position [2207, 0]
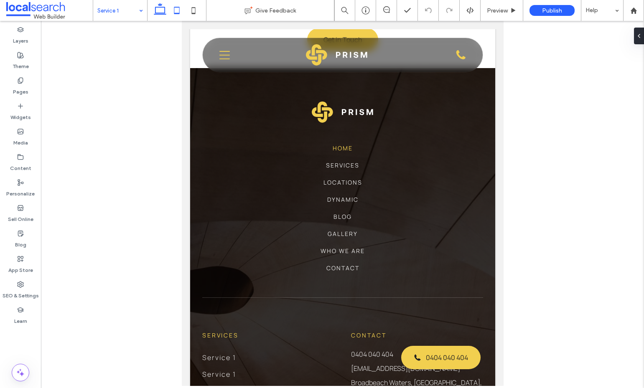
click at [159, 12] on icon at bounding box center [160, 10] width 17 height 17
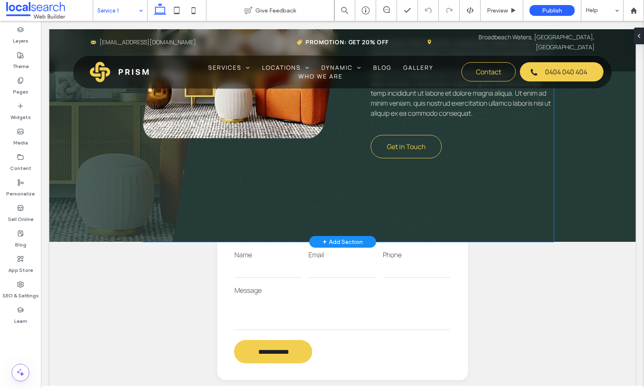
scroll to position [381, 0]
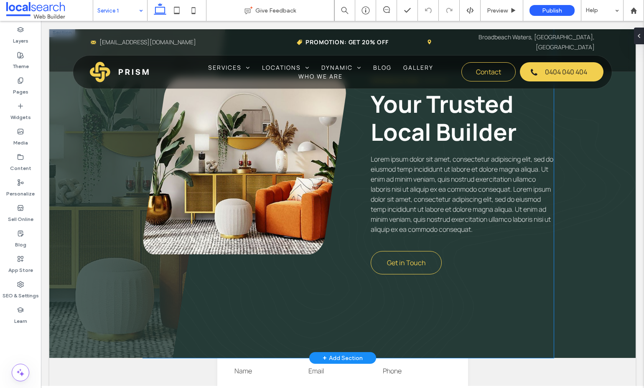
click at [293, 159] on link at bounding box center [244, 166] width 203 height 176
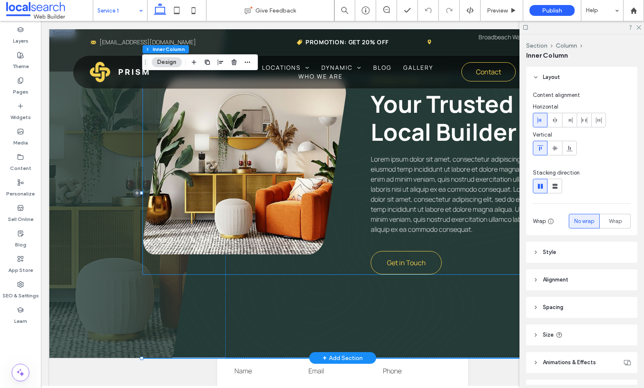
click at [286, 168] on link at bounding box center [244, 166] width 203 height 176
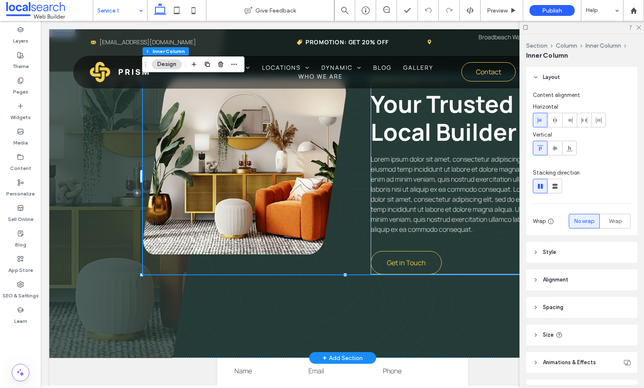
click at [307, 167] on link at bounding box center [244, 166] width 203 height 176
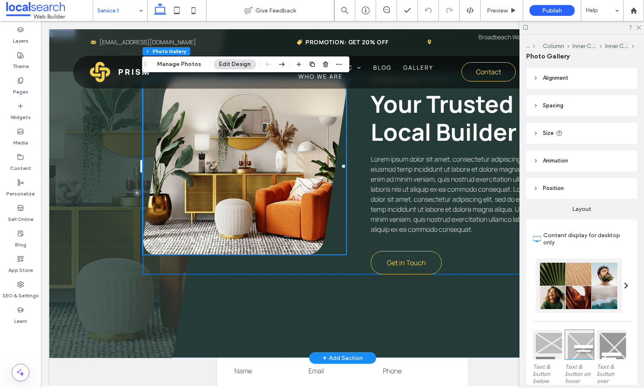
click at [299, 166] on link at bounding box center [244, 166] width 203 height 176
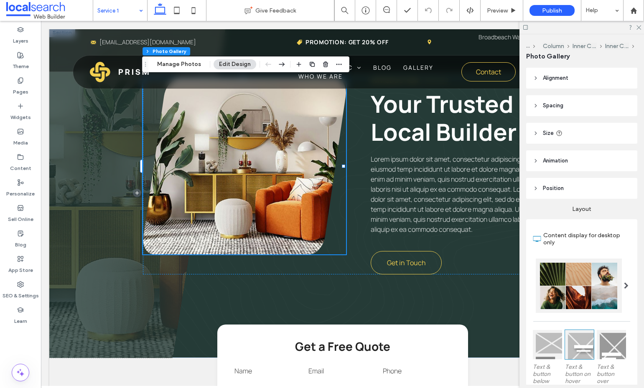
click at [580, 188] on header "Position" at bounding box center [581, 188] width 111 height 21
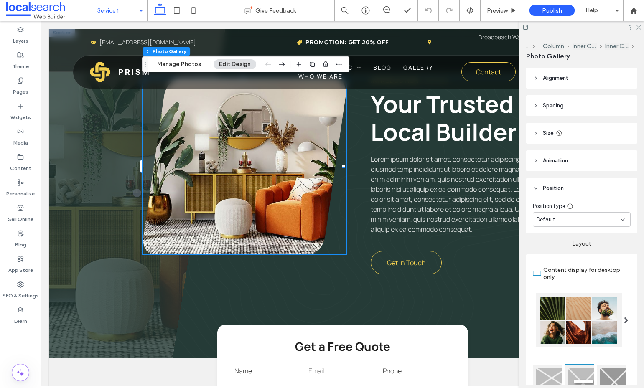
click at [580, 188] on header "Position" at bounding box center [581, 188] width 111 height 21
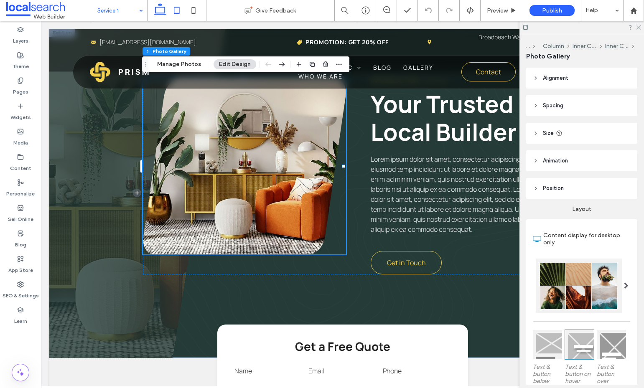
drag, startPoint x: 178, startPoint y: 9, endPoint x: 183, endPoint y: 218, distance: 209.7
click at [178, 9] on icon at bounding box center [176, 10] width 17 height 17
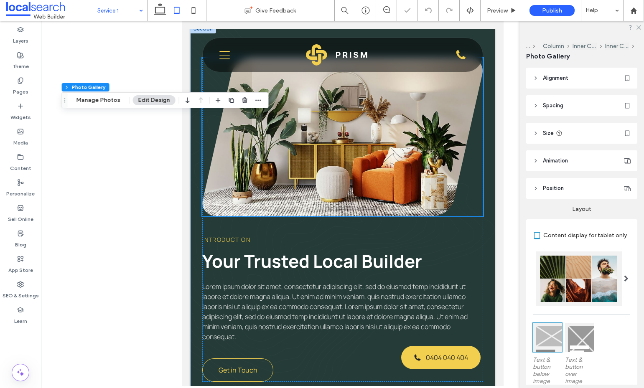
type input "***"
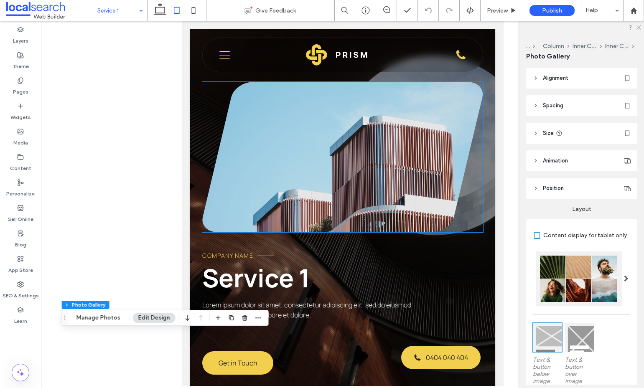
scroll to position [0, 0]
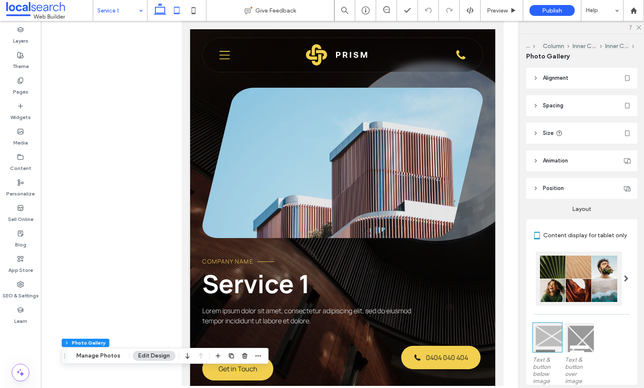
click at [154, 12] on icon at bounding box center [160, 10] width 17 height 17
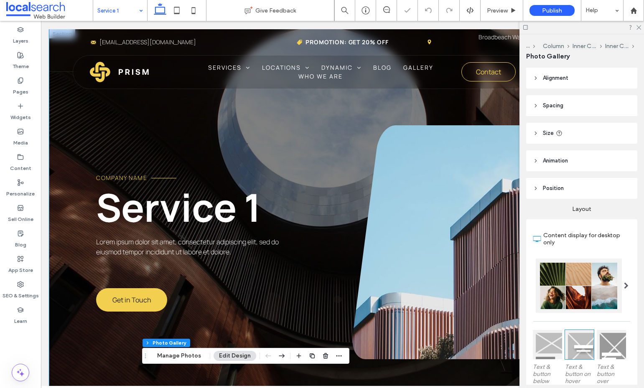
type input "**"
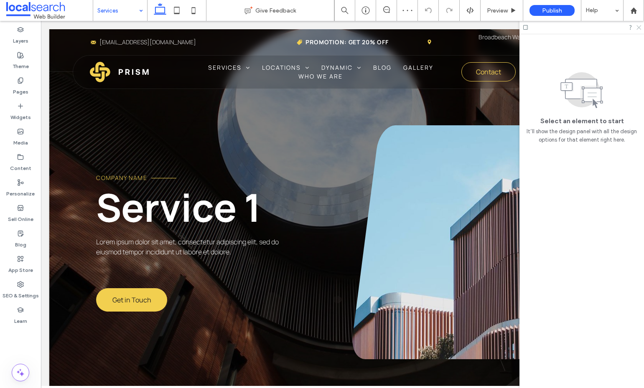
click at [639, 28] on icon at bounding box center [637, 26] width 5 height 5
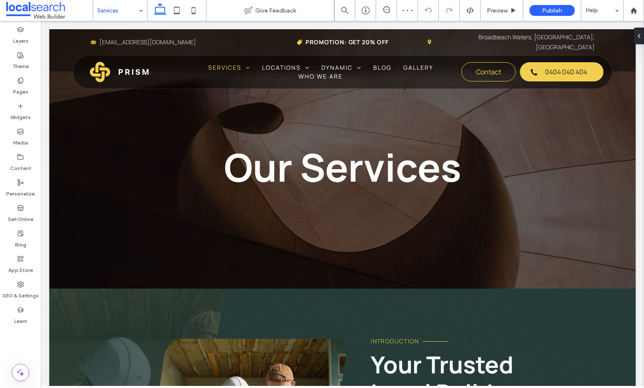
scroll to position [292, 0]
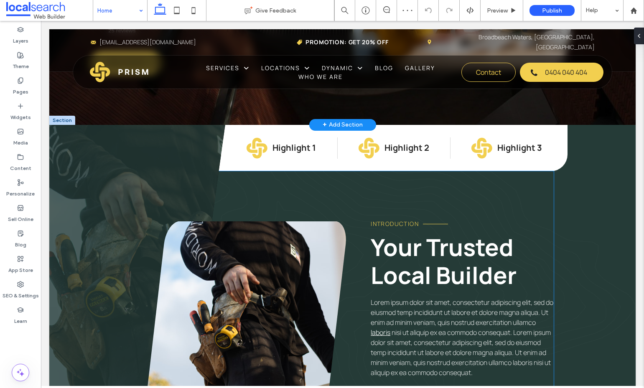
scroll to position [84, 0]
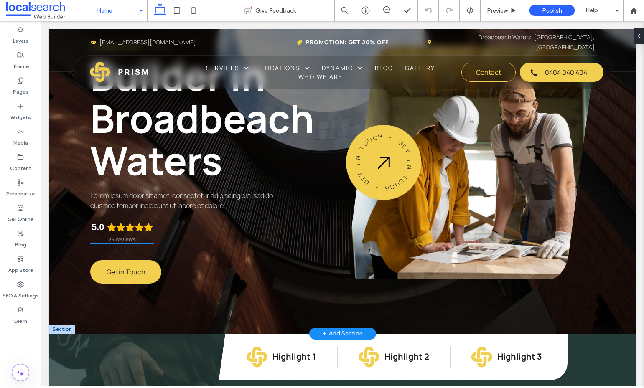
click at [128, 228] on icon "Rating: 5.0 out of 5" at bounding box center [129, 227] width 9 height 8
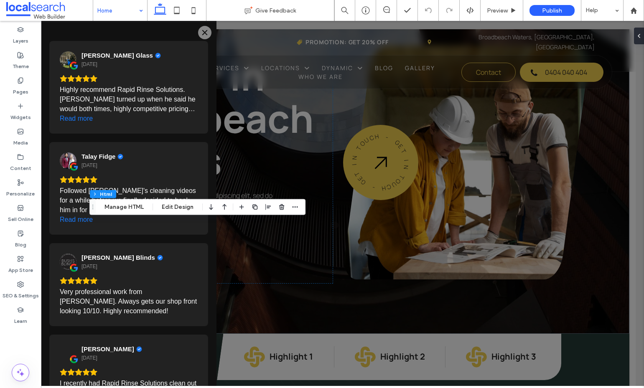
click at [207, 36] on button "Close" at bounding box center [204, 32] width 13 height 13
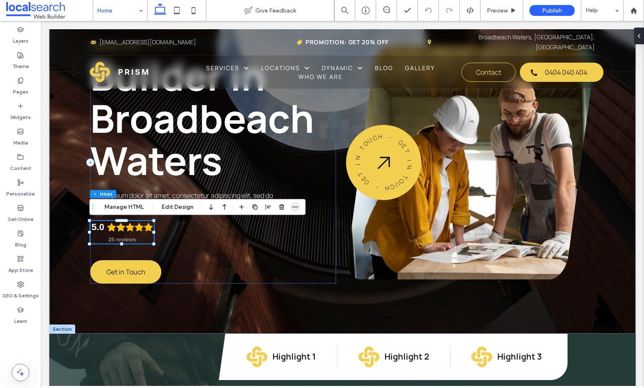
click at [292, 210] on icon "button" at bounding box center [295, 207] width 7 height 7
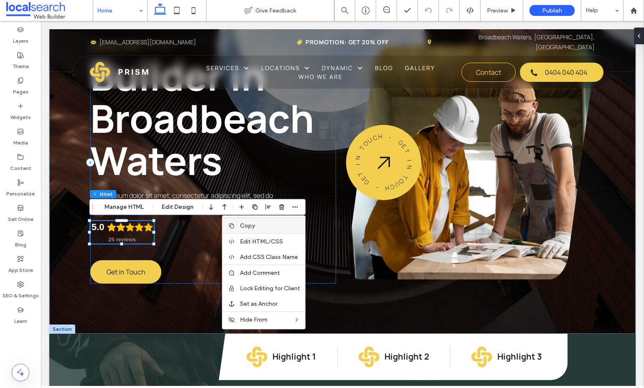
click at [256, 227] on label "Copy" at bounding box center [270, 225] width 60 height 7
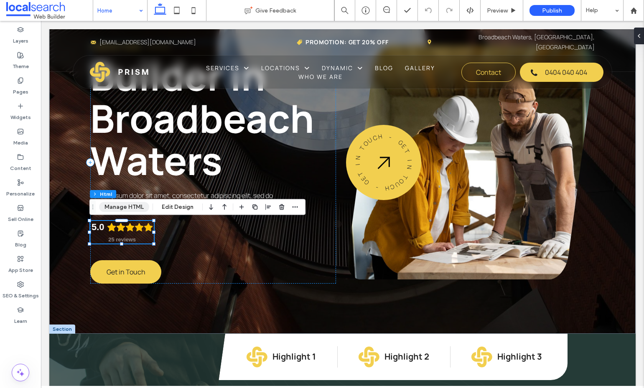
click at [122, 206] on button "Manage HTML" at bounding box center [124, 207] width 50 height 10
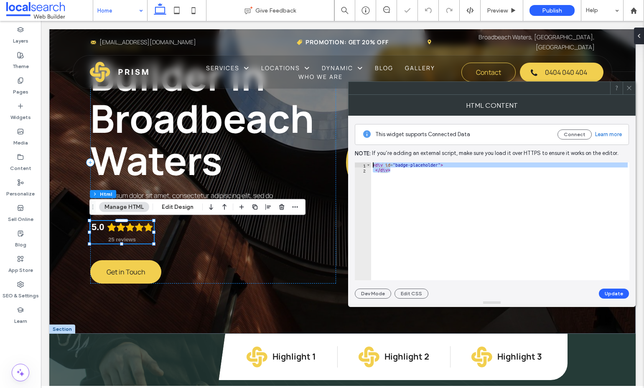
drag, startPoint x: 411, startPoint y: 172, endPoint x: 373, endPoint y: 164, distance: 38.7
click at [373, 164] on div "< div id = "badge-placeholder" > </ div >" at bounding box center [500, 226] width 258 height 128
type textarea "**********"
click at [625, 86] on div at bounding box center [628, 88] width 13 height 13
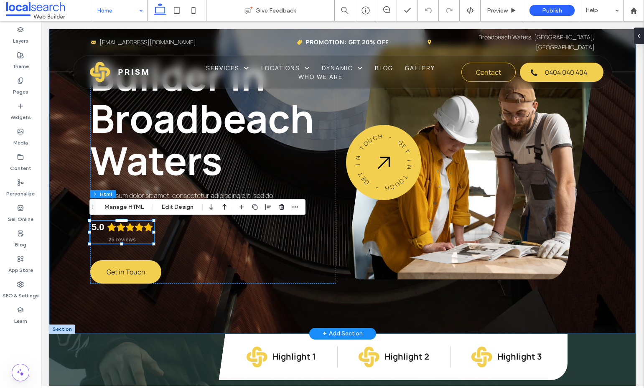
click at [150, 308] on div "Company Name Builder in Broadbeach Waters Lorem ipsum dolor sit amet, consectet…" at bounding box center [342, 140] width 586 height 388
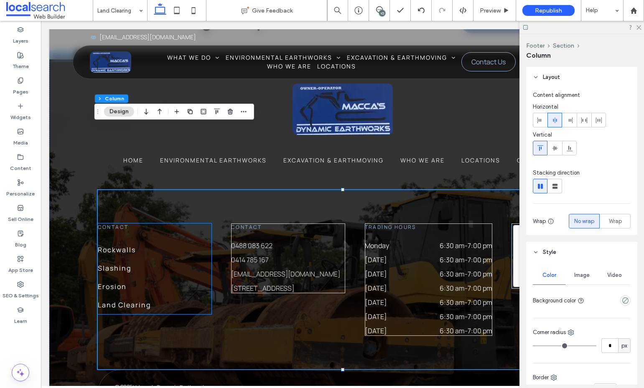
click at [157, 277] on link "Erosion" at bounding box center [155, 286] width 114 height 18
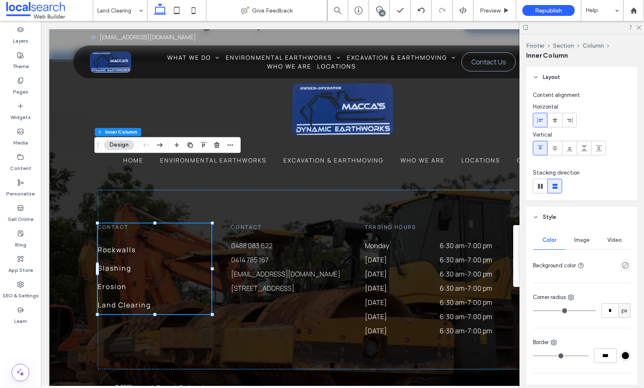
click at [128, 259] on link "Slashing" at bounding box center [155, 268] width 114 height 18
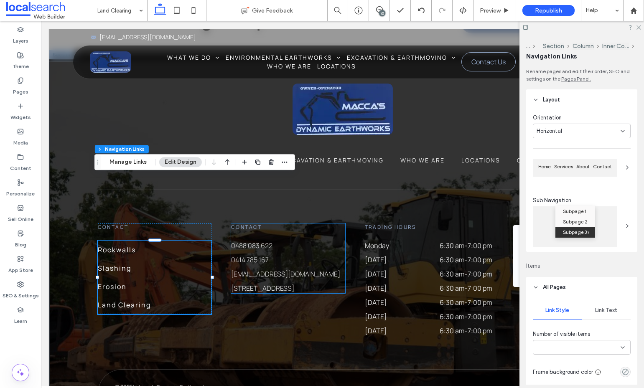
type input "***"
type input "****"
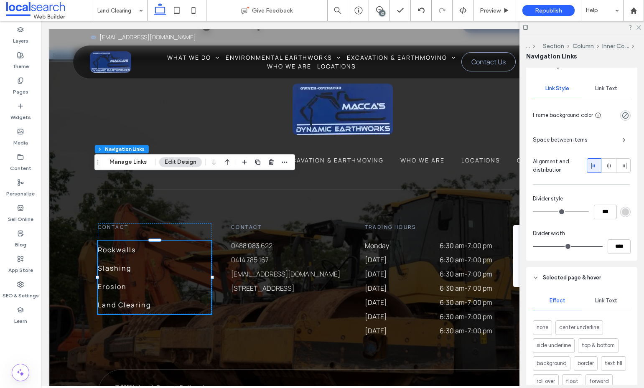
scroll to position [292, 0]
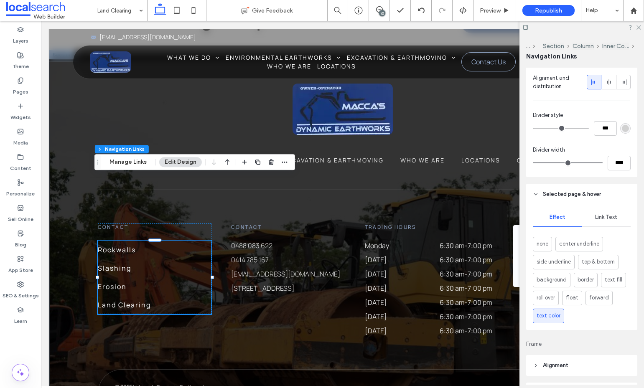
click at [599, 219] on span "Link Text" at bounding box center [606, 217] width 22 height 7
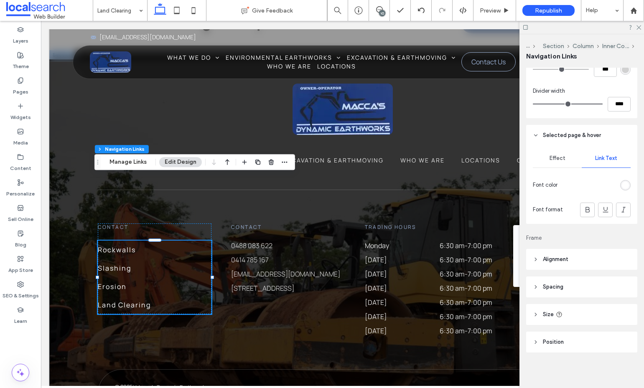
scroll to position [352, 0]
click at [553, 160] on span "Effect" at bounding box center [557, 157] width 16 height 7
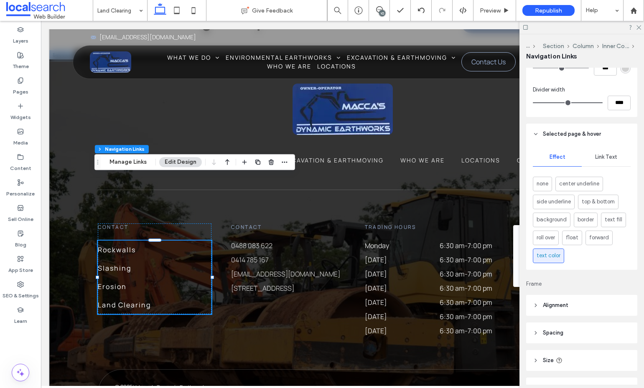
click at [545, 254] on span "text color" at bounding box center [548, 255] width 24 height 8
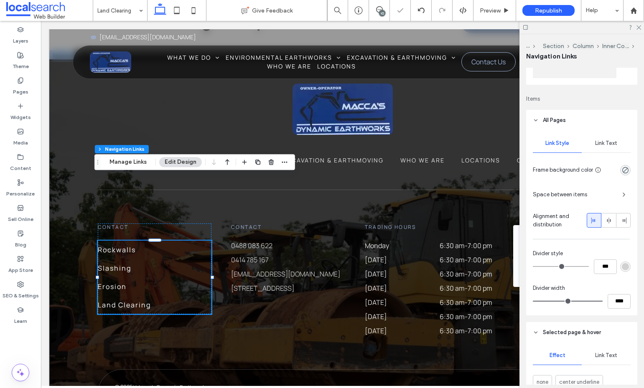
scroll to position [144, 0]
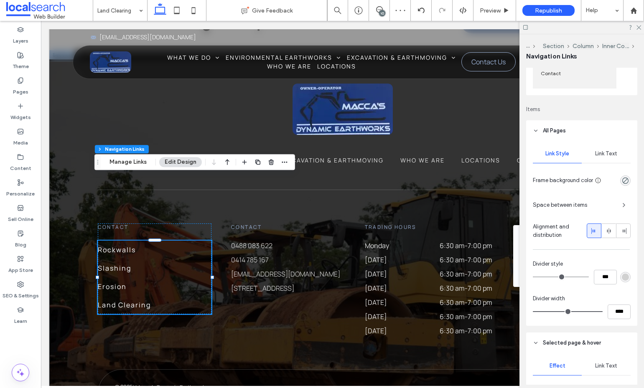
click at [600, 150] on div "Link Text" at bounding box center [605, 154] width 49 height 18
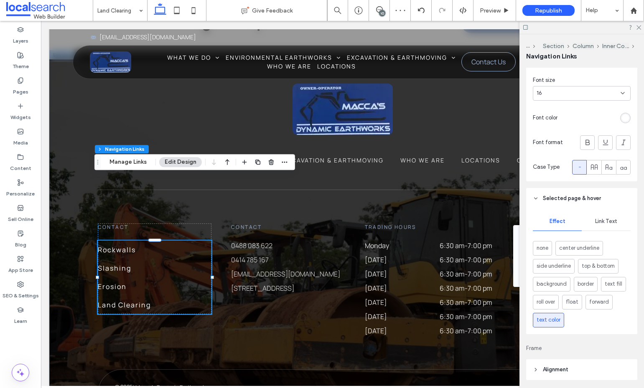
scroll to position [311, 0]
click at [599, 221] on span "Link Text" at bounding box center [606, 221] width 22 height 7
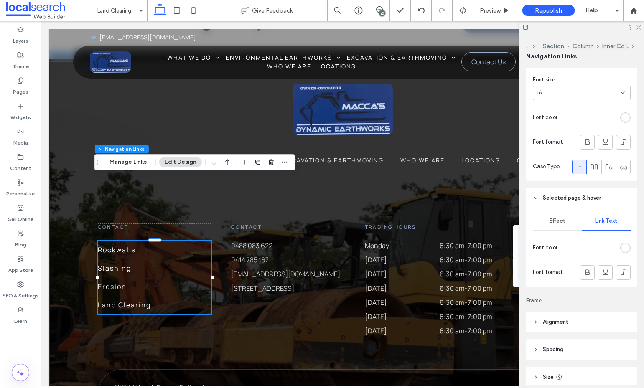
click at [621, 247] on div "rgb(255, 255, 255)" at bounding box center [624, 247] width 7 height 7
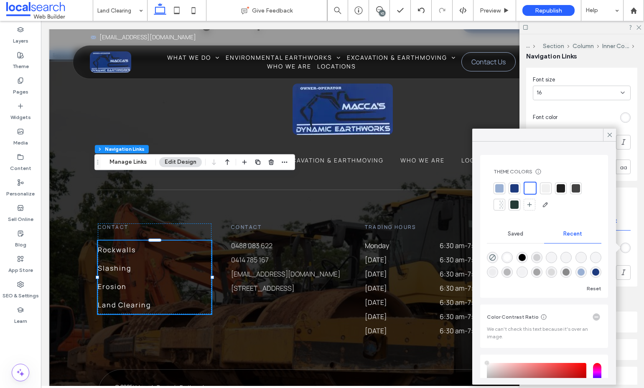
click at [500, 188] on div at bounding box center [499, 188] width 8 height 8
click at [606, 135] on icon at bounding box center [610, 135] width 8 height 8
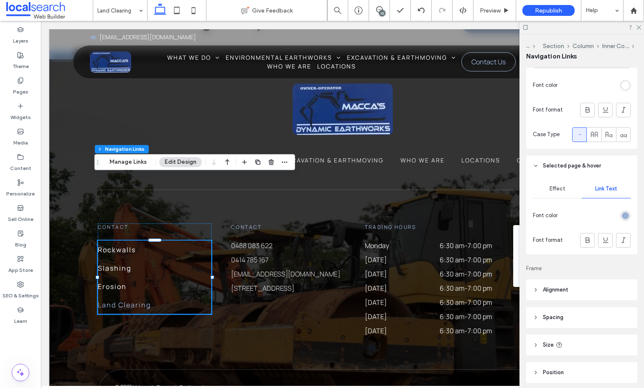
scroll to position [352, 0]
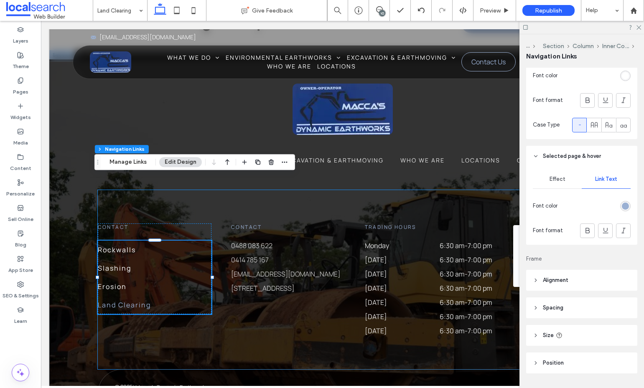
click at [285, 277] on div "Contact Rockwalls Slashing Erosion Land Clearing Contact 0488 083 622 0414 785 …" at bounding box center [342, 279] width 489 height 179
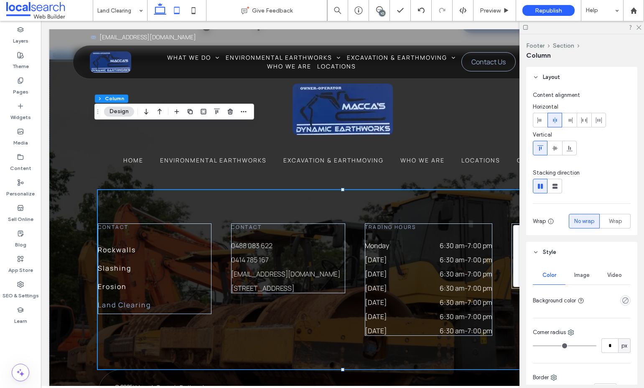
click at [180, 14] on icon at bounding box center [176, 10] width 17 height 17
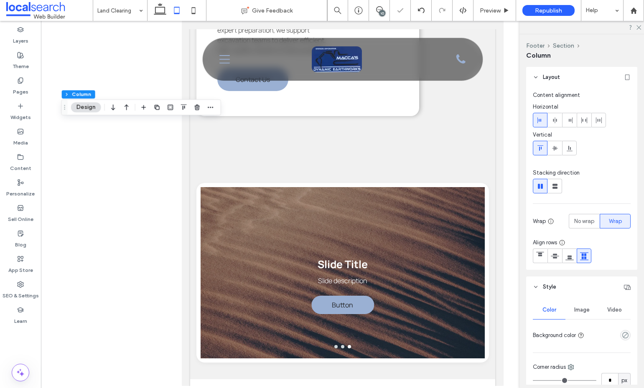
type input "*"
type input "**"
type input "***"
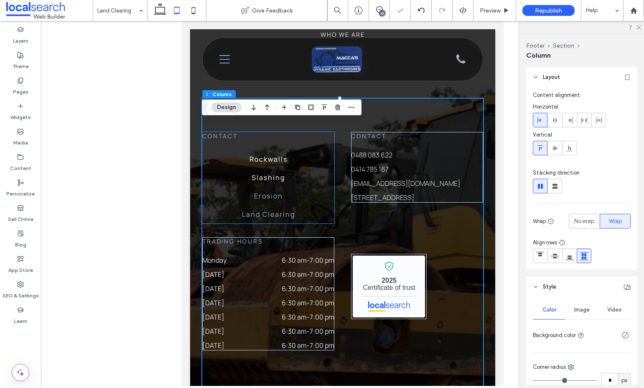
click at [268, 201] on span "Erosion" at bounding box center [268, 196] width 29 height 10
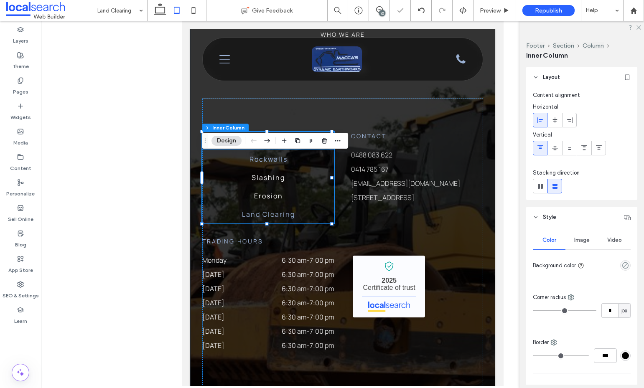
click at [282, 168] on link "Rockwalls" at bounding box center [268, 159] width 38 height 18
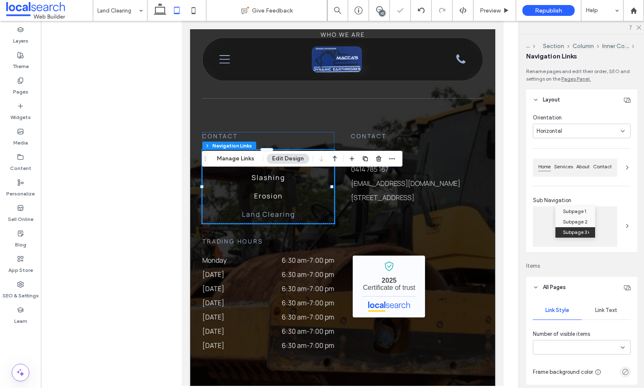
type input "***"
type input "****"
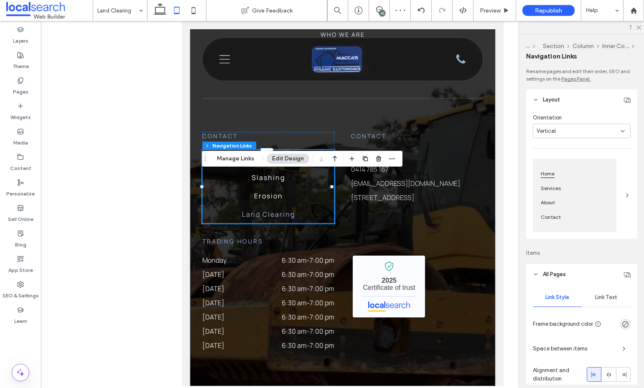
click at [581, 128] on div "Vertical" at bounding box center [578, 131] width 84 height 8
click at [619, 129] on icon at bounding box center [622, 131] width 7 height 7
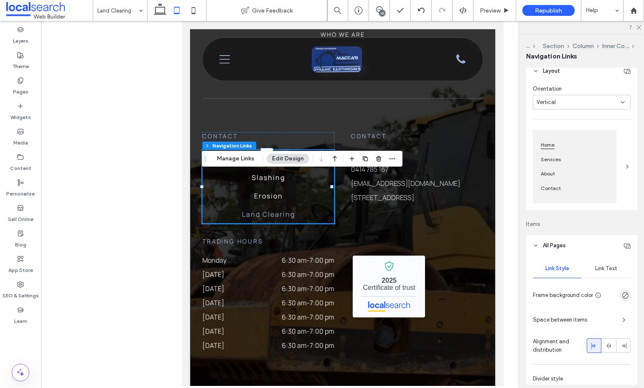
scroll to position [42, 0]
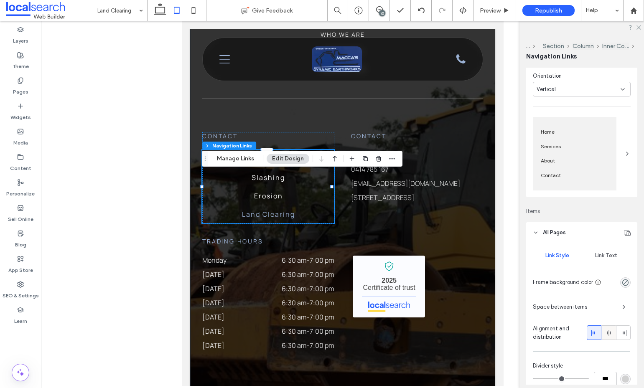
click at [605, 331] on icon at bounding box center [608, 333] width 7 height 7
click at [620, 334] on icon at bounding box center [623, 333] width 7 height 7
click at [591, 335] on icon at bounding box center [594, 333] width 7 height 7
click at [192, 9] on use at bounding box center [194, 10] width 4 height 7
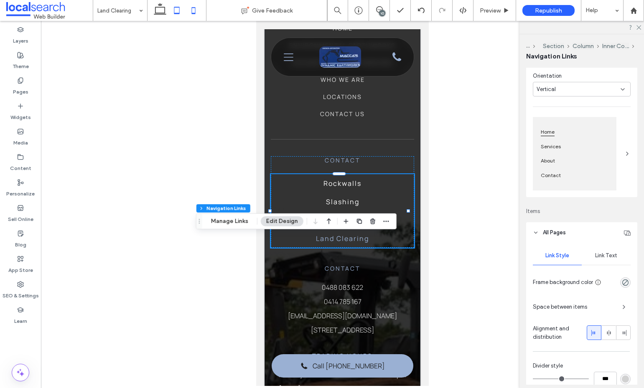
click at [180, 9] on icon at bounding box center [176, 10] width 17 height 17
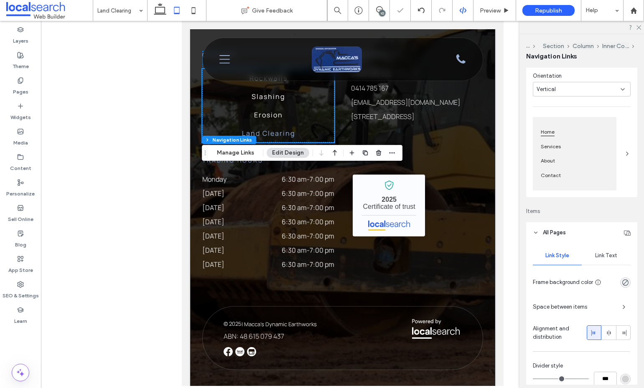
scroll to position [3655, 0]
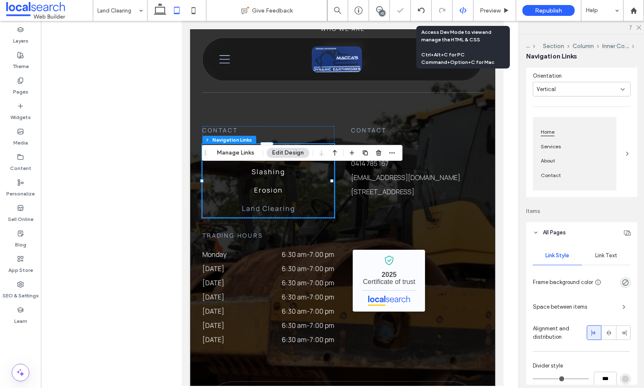
click at [462, 10] on use at bounding box center [462, 10] width 7 height 7
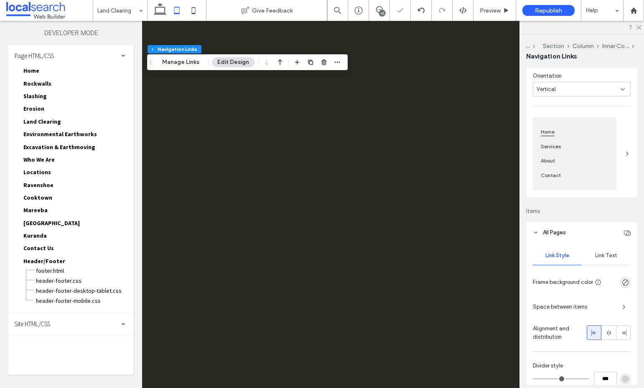
scroll to position [0, 0]
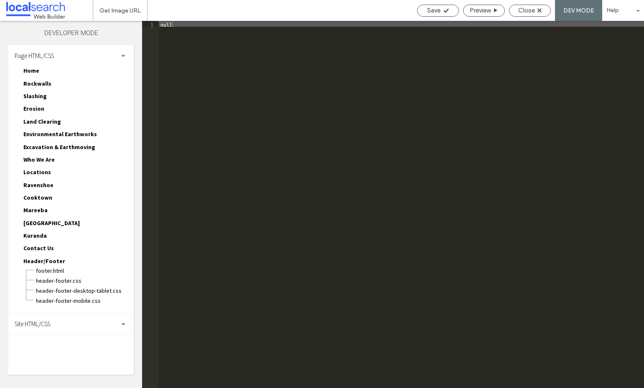
click at [51, 319] on div "Site HTML/CSS" at bounding box center [70, 324] width 125 height 21
click at [49, 359] on span "site.css" at bounding box center [86, 360] width 95 height 8
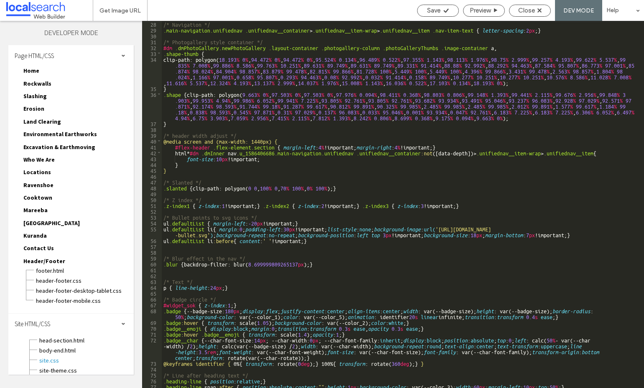
scroll to position [282, 0]
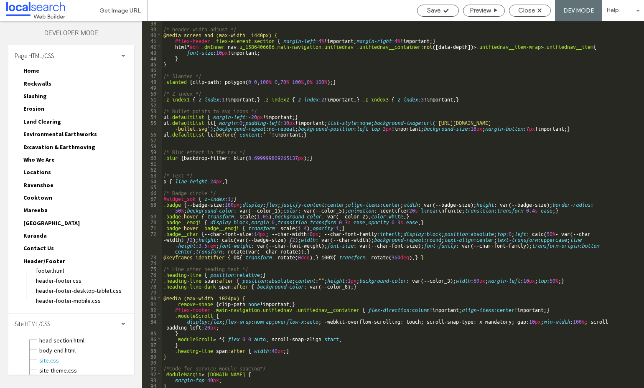
click at [263, 207] on div "/* header width adjust */ @media screen and (max-width: 1440px) { #flex-header …" at bounding box center [400, 209] width 476 height 379
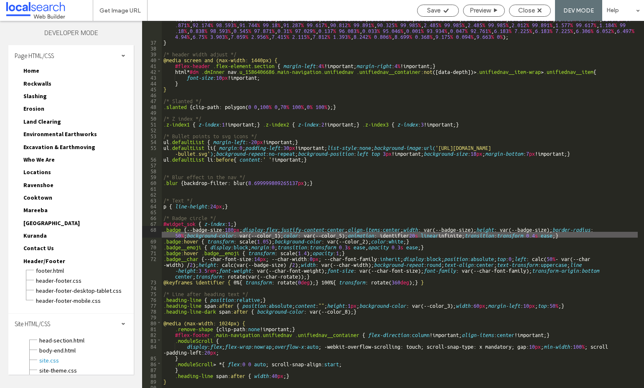
scroll to position [232, 0]
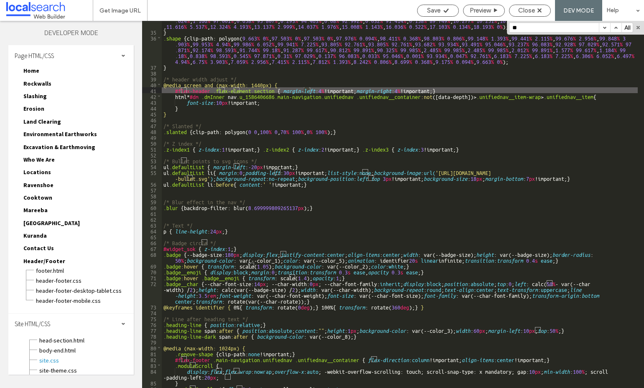
type input "*"
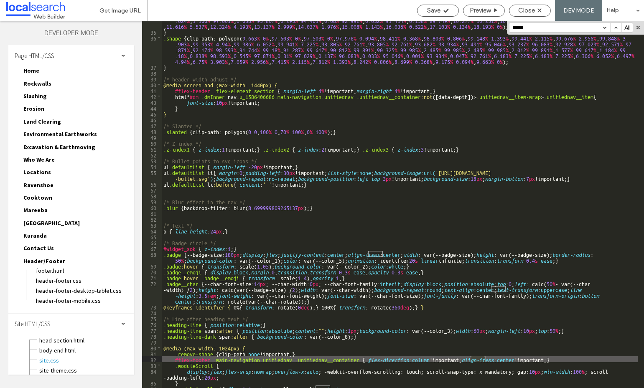
type input "*****"
click at [517, 360] on div "clip-path: polygon( 18.193 % 0 % , 94.472 % 0 % , 94.472 % 0 % , 95.524 % 0.134…" at bounding box center [400, 201] width 476 height 402
type textarea "**"
click at [428, 10] on span "Save" at bounding box center [433, 11] width 13 height 8
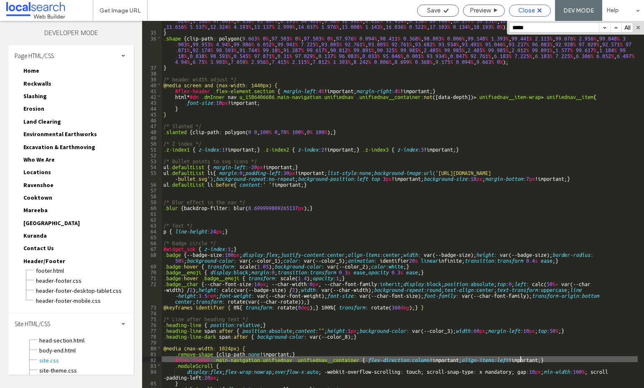
click at [522, 11] on span "Close" at bounding box center [526, 11] width 17 height 8
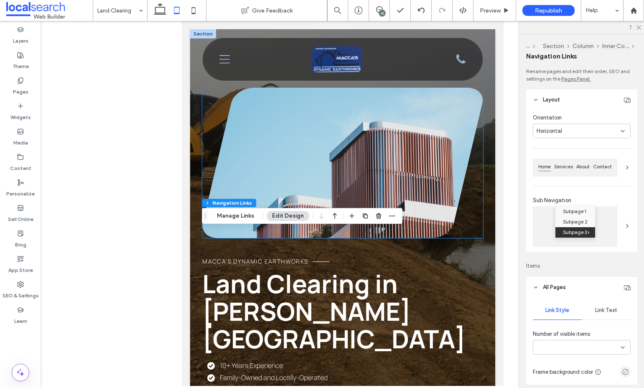
type input "***"
type input "****"
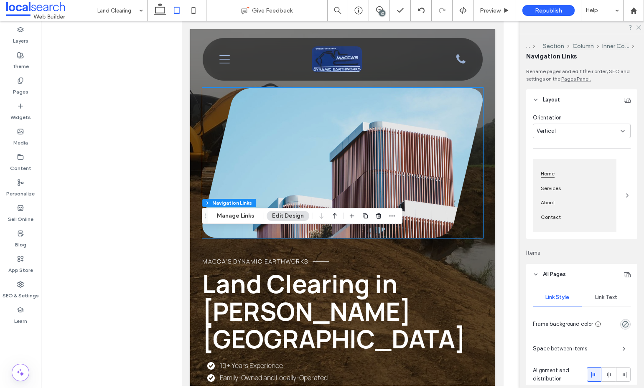
scroll to position [42, 0]
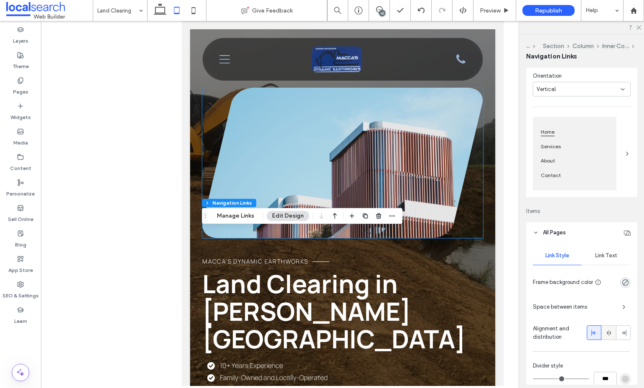
click at [605, 329] on span at bounding box center [608, 333] width 7 height 14
click at [620, 332] on icon at bounding box center [623, 333] width 7 height 7
click at [601, 336] on div at bounding box center [608, 333] width 14 height 14
click at [587, 333] on div at bounding box center [594, 333] width 14 height 14
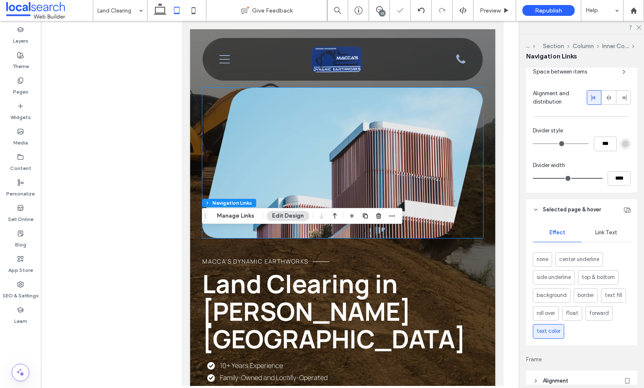
scroll to position [334, 0]
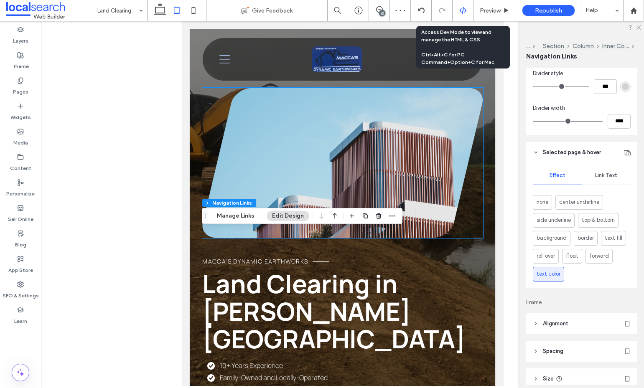
click at [465, 10] on use at bounding box center [462, 10] width 7 height 7
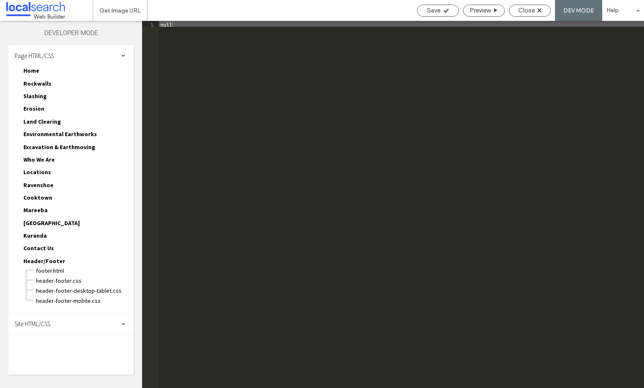
click at [27, 327] on span "Site HTML/CSS" at bounding box center [32, 324] width 35 height 8
click at [48, 360] on span "site.css" at bounding box center [86, 360] width 95 height 8
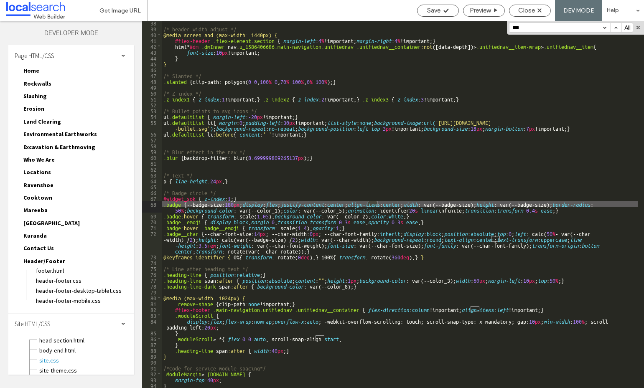
scroll to position [282, 0]
type input "*****"
click at [637, 26] on button "button" at bounding box center [638, 28] width 6 height 6
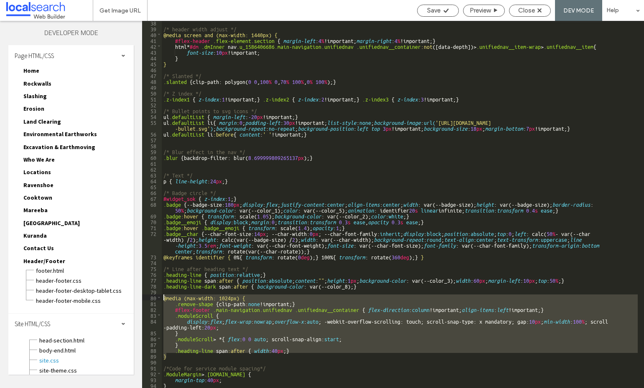
drag, startPoint x: 171, startPoint y: 355, endPoint x: 161, endPoint y: 297, distance: 58.5
click at [161, 297] on div "** 38 39 40 41 42 43 44 45 46 47 48 49 50 51 52 53 54 55 56 57 58 59 60 61 62 6…" at bounding box center [393, 204] width 502 height 367
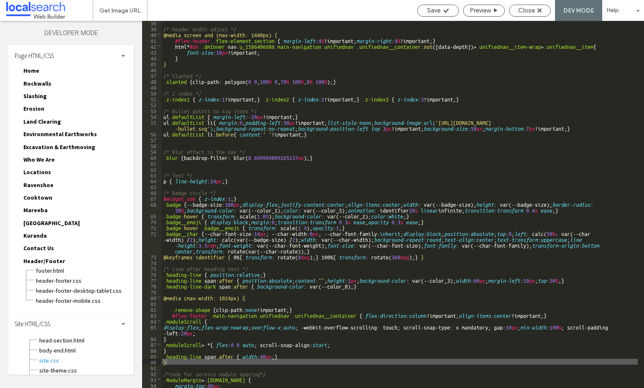
click at [182, 364] on div "/* header width adjust */ @media screen and (max-width: 1440px) { #flex-header …" at bounding box center [400, 209] width 476 height 379
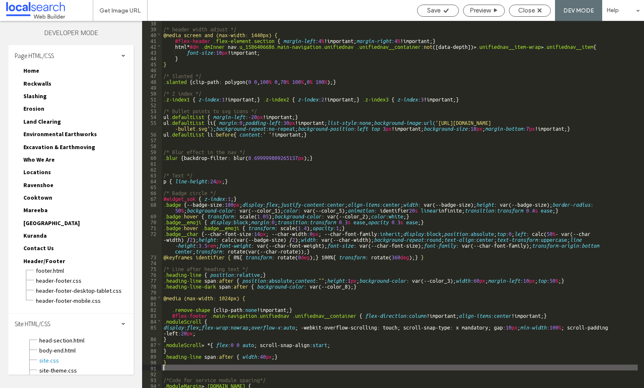
type textarea "**"
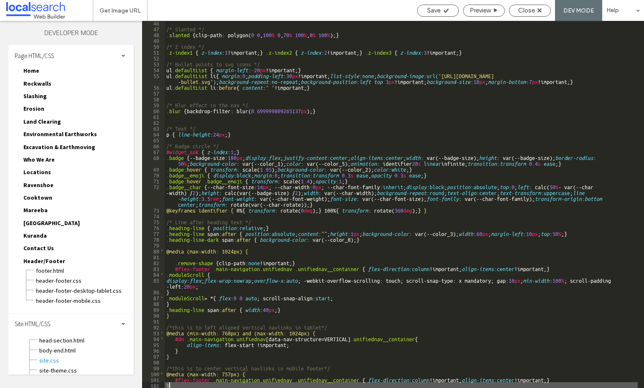
scroll to position [329, 0]
click at [436, 9] on span "Save" at bounding box center [433, 11] width 13 height 8
click at [522, 12] on span "Close" at bounding box center [526, 11] width 17 height 8
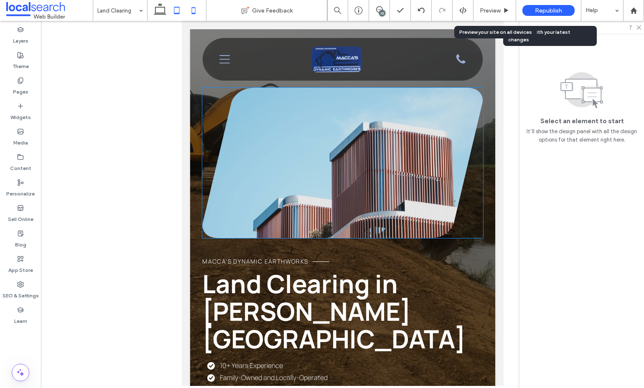
click at [193, 8] on use at bounding box center [194, 10] width 4 height 7
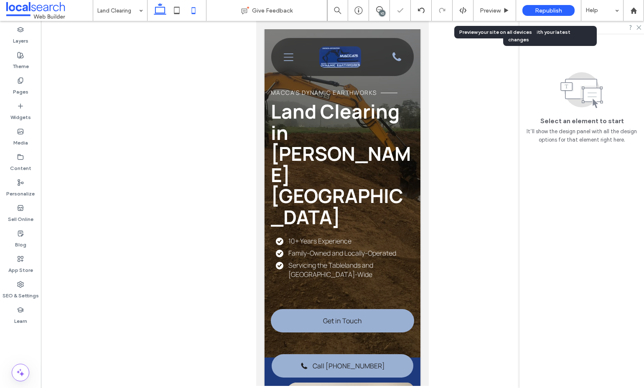
click at [159, 5] on use at bounding box center [160, 9] width 13 height 12
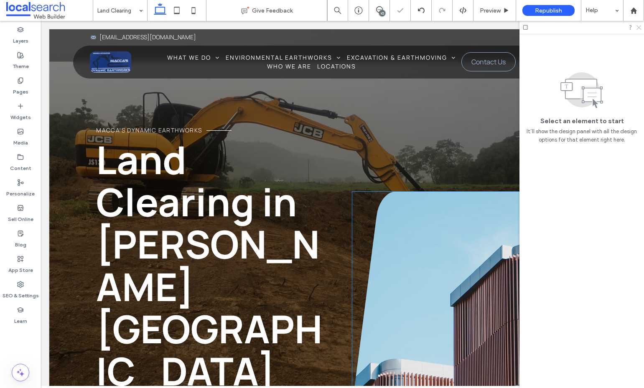
click at [636, 28] on icon at bounding box center [637, 26] width 5 height 5
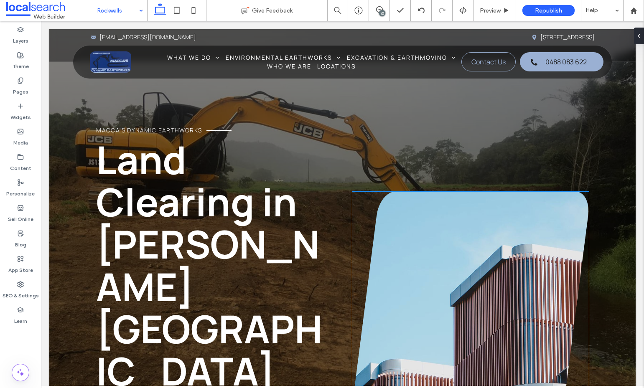
click at [177, 10] on icon at bounding box center [176, 10] width 17 height 17
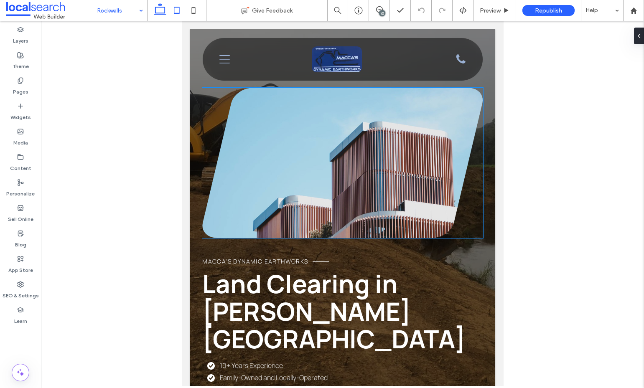
click at [157, 9] on icon at bounding box center [160, 10] width 17 height 17
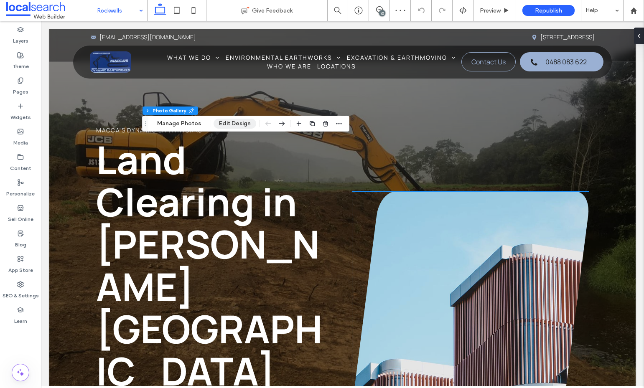
click at [227, 124] on button "Edit Design" at bounding box center [234, 124] width 43 height 10
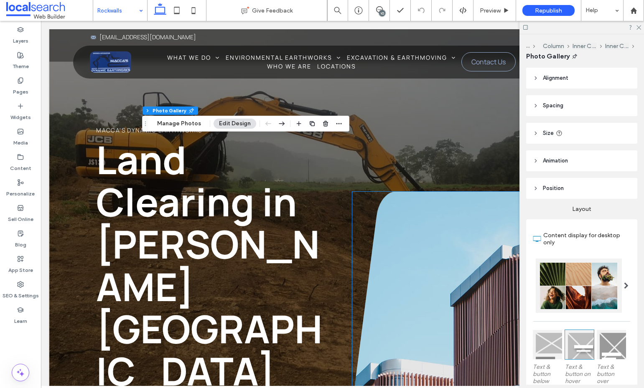
click at [581, 131] on header "Size" at bounding box center [581, 133] width 111 height 21
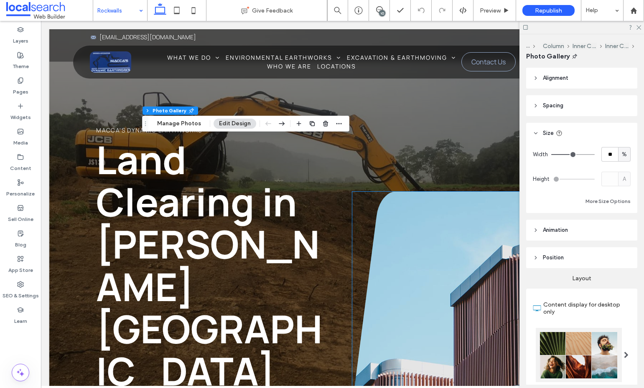
click at [581, 131] on header "Size" at bounding box center [581, 133] width 111 height 21
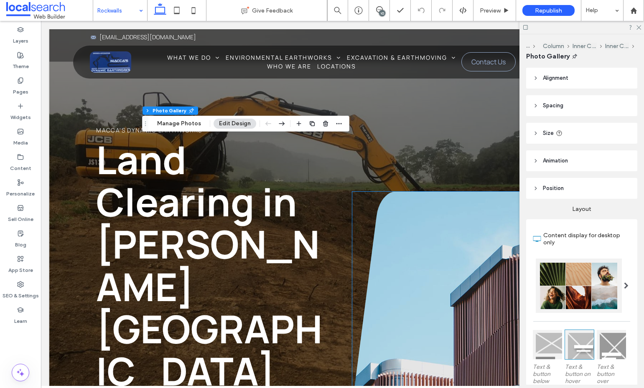
click at [555, 188] on span "Position" at bounding box center [553, 188] width 21 height 8
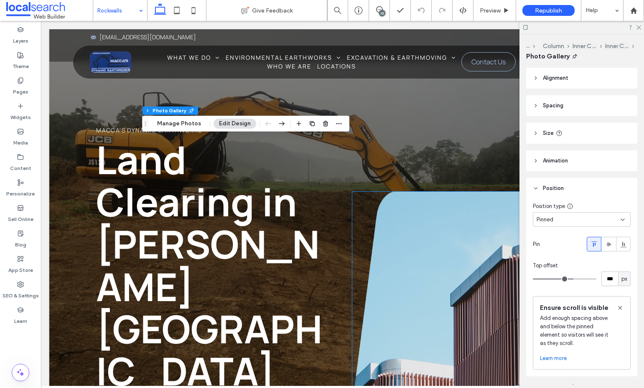
click at [583, 222] on div "Pinned" at bounding box center [578, 220] width 84 height 8
click at [559, 236] on div "Default" at bounding box center [579, 234] width 93 height 15
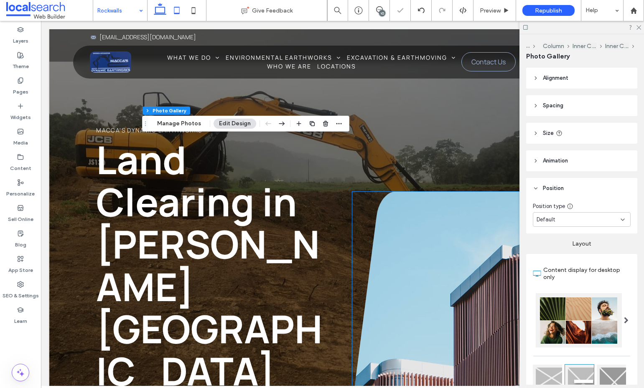
click at [180, 11] on icon at bounding box center [176, 10] width 17 height 17
type input "***"
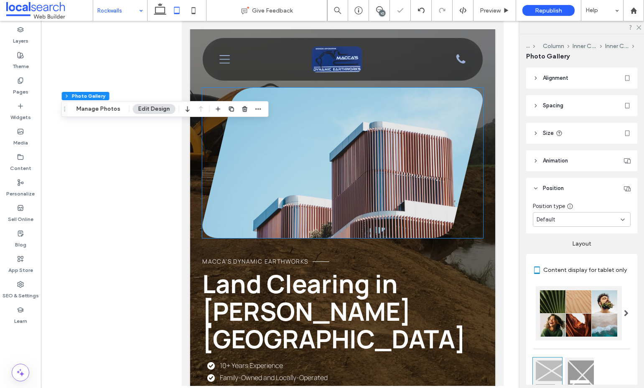
type input "***"
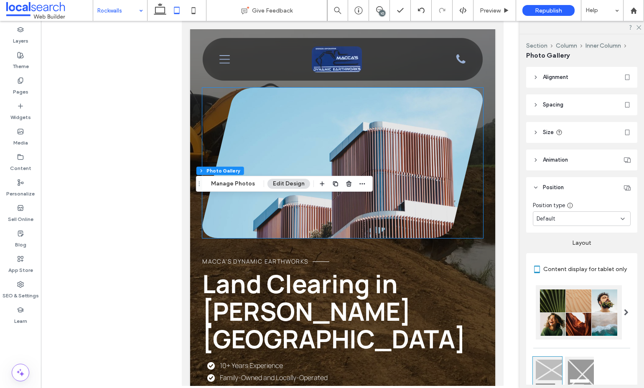
click at [555, 223] on div "Default" at bounding box center [578, 219] width 84 height 8
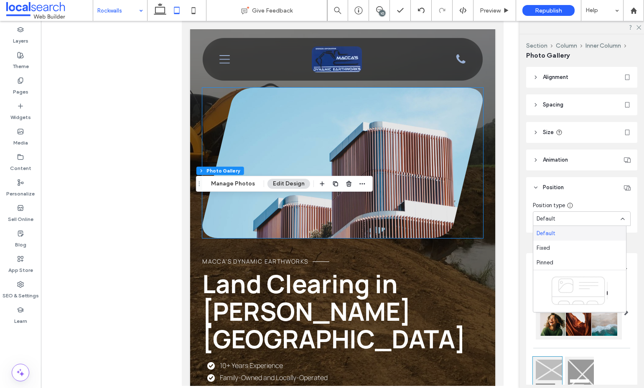
click at [550, 231] on span "Default" at bounding box center [545, 233] width 19 height 8
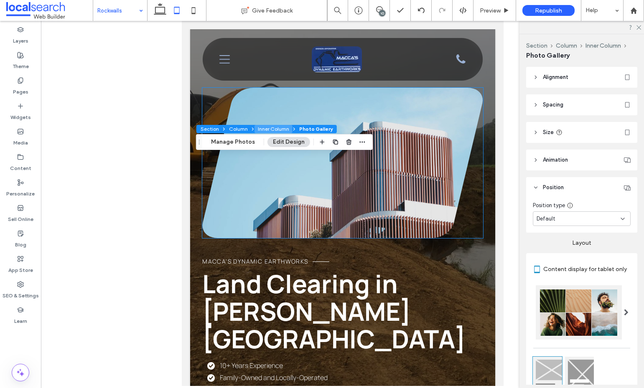
click at [273, 128] on button "Inner Column" at bounding box center [273, 129] width 38 height 8
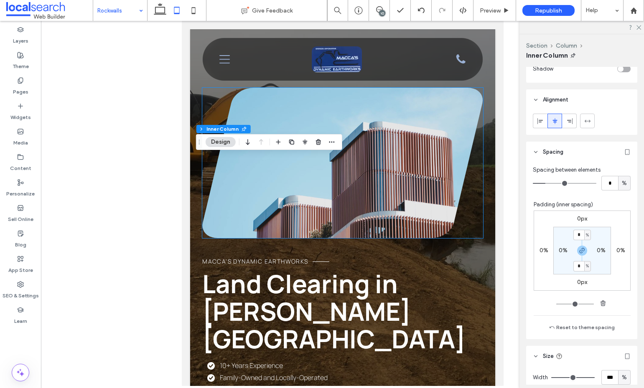
scroll to position [497, 0]
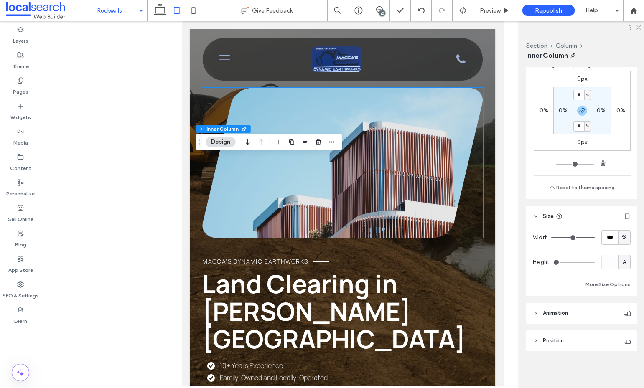
click at [558, 331] on header "Position" at bounding box center [581, 340] width 111 height 21
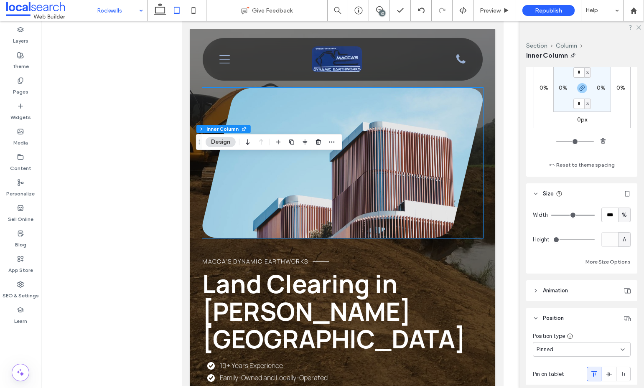
scroll to position [539, 0]
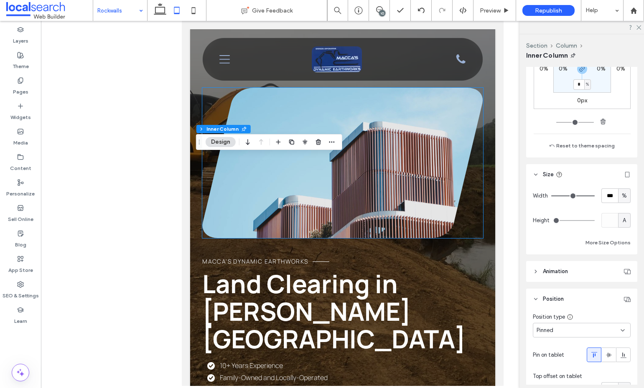
click at [558, 334] on div "Pinned" at bounding box center [578, 330] width 84 height 8
click at [553, 247] on span "Default" at bounding box center [545, 244] width 19 height 8
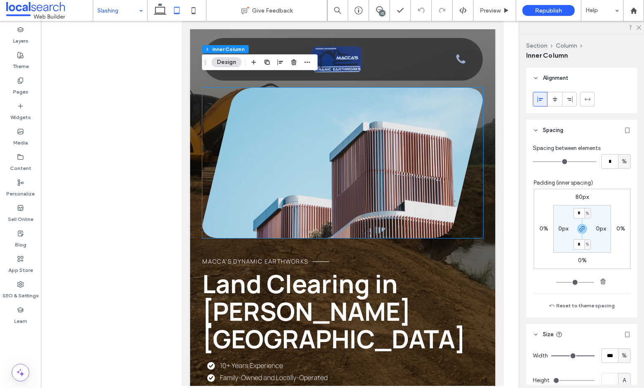
scroll to position [380, 0]
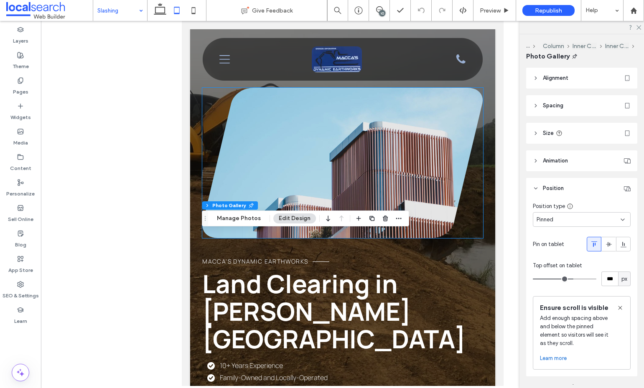
click at [550, 220] on span "Pinned" at bounding box center [544, 220] width 17 height 8
click at [550, 233] on span "Default" at bounding box center [545, 234] width 19 height 8
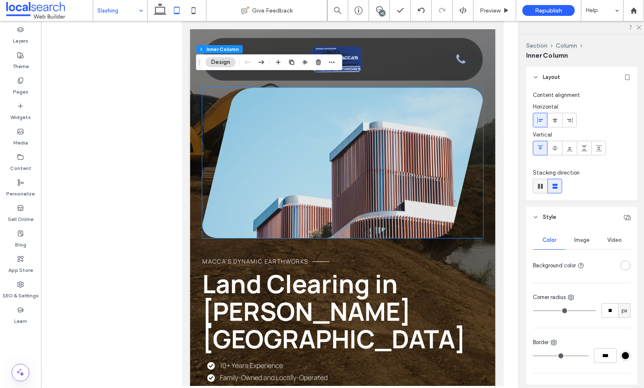
click at [537, 189] on icon at bounding box center [540, 186] width 8 height 8
type input "*"
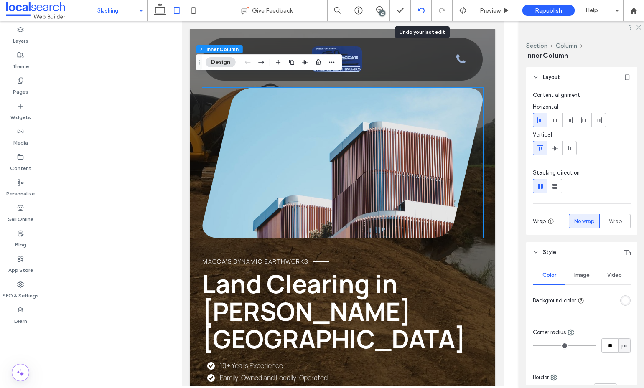
click at [419, 10] on use at bounding box center [420, 10] width 7 height 5
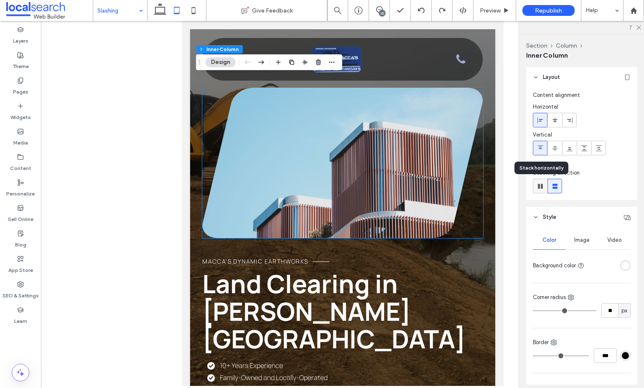
click at [540, 188] on use at bounding box center [540, 186] width 5 height 5
type input "*"
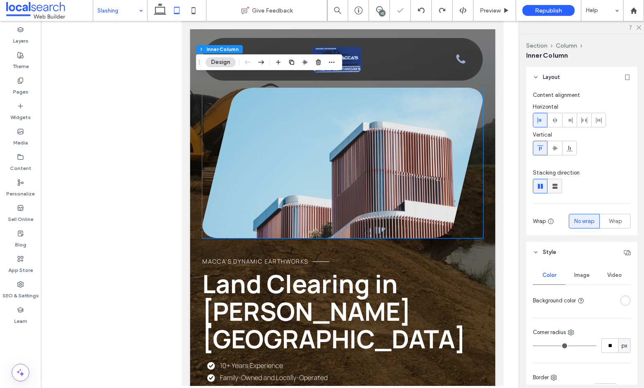
click at [554, 187] on use at bounding box center [554, 186] width 5 height 5
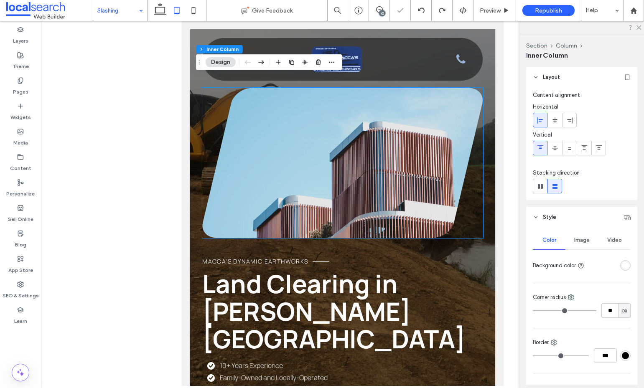
type input "**"
type input "****"
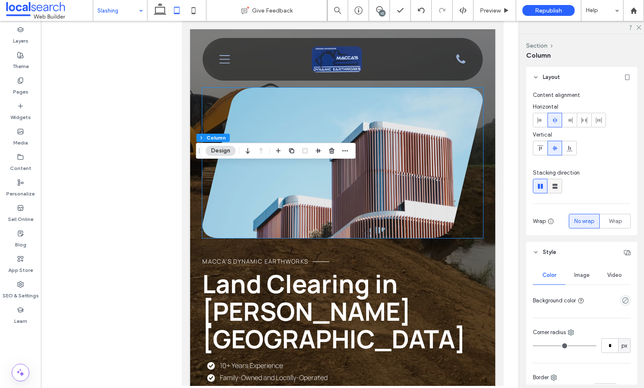
click at [556, 189] on icon at bounding box center [554, 186] width 8 height 8
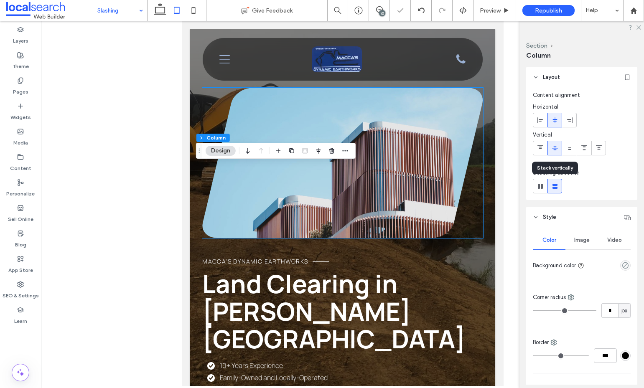
type input "**"
type input "****"
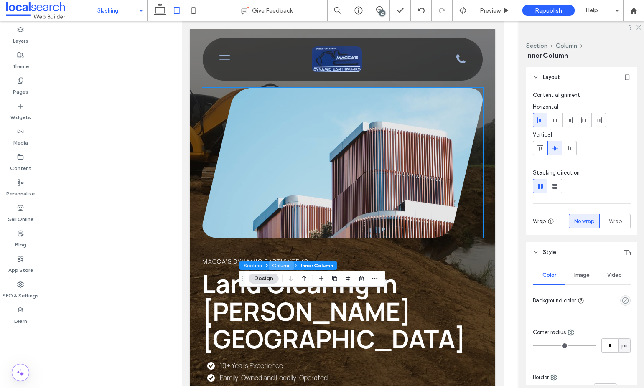
click at [283, 265] on button "Column" at bounding box center [281, 265] width 25 height 8
click at [304, 280] on use "button" at bounding box center [304, 279] width 4 height 6
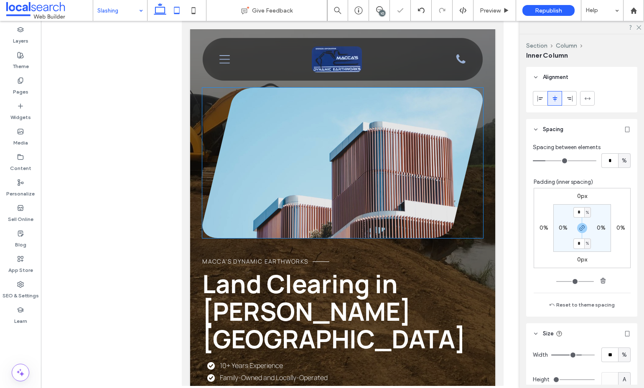
type input "***"
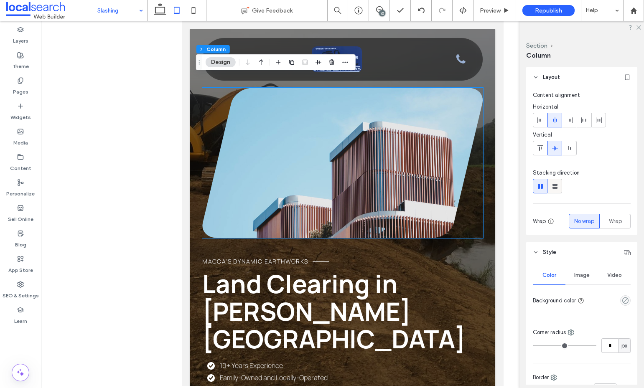
click at [560, 189] on div at bounding box center [555, 186] width 14 height 14
type input "**"
type input "****"
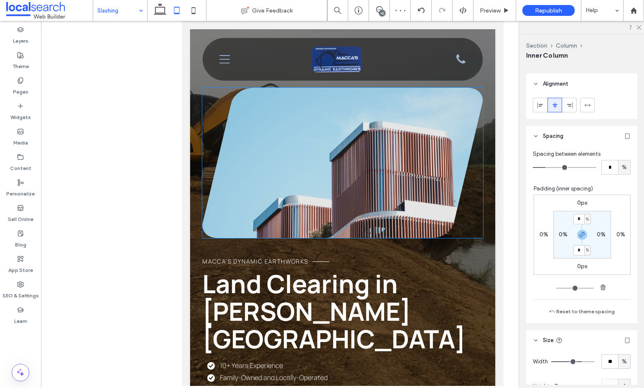
type input "***"
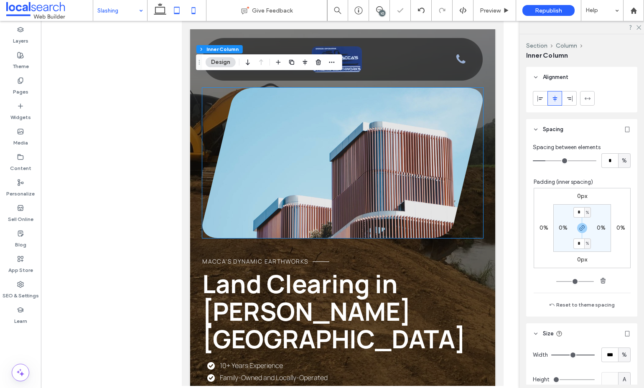
click at [192, 9] on icon at bounding box center [193, 10] width 17 height 17
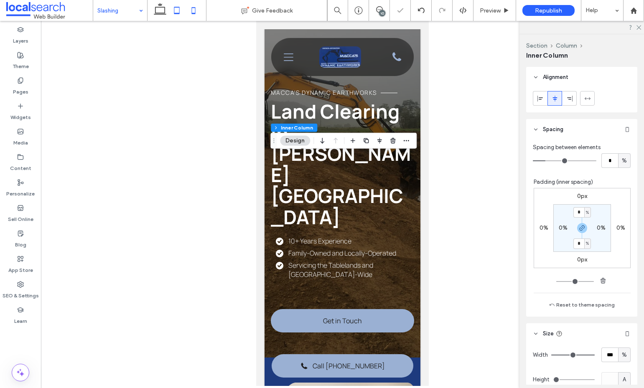
click at [176, 9] on icon at bounding box center [176, 10] width 17 height 17
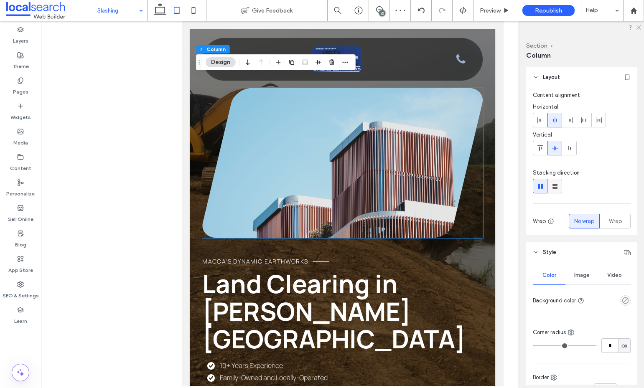
click at [555, 184] on use at bounding box center [554, 186] width 5 height 5
type input "**"
type input "****"
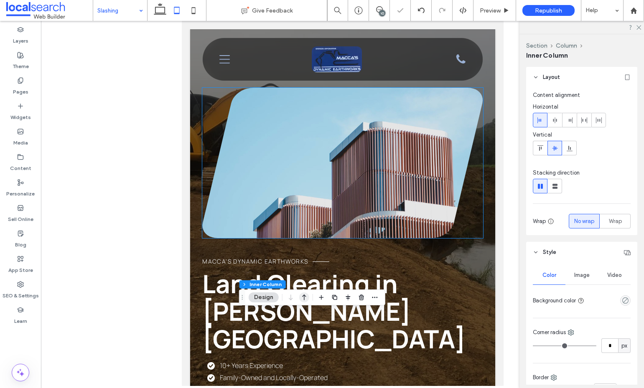
click at [306, 294] on icon "button" at bounding box center [304, 297] width 10 height 15
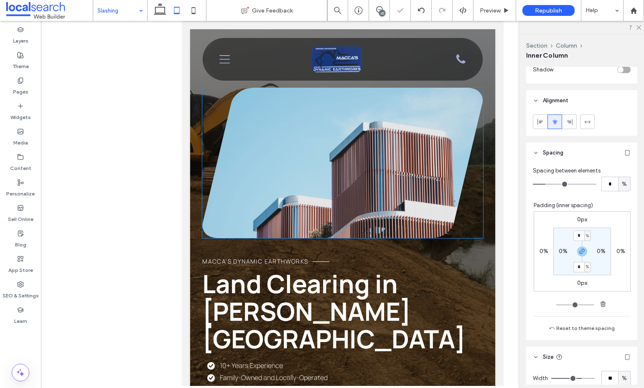
type input "***"
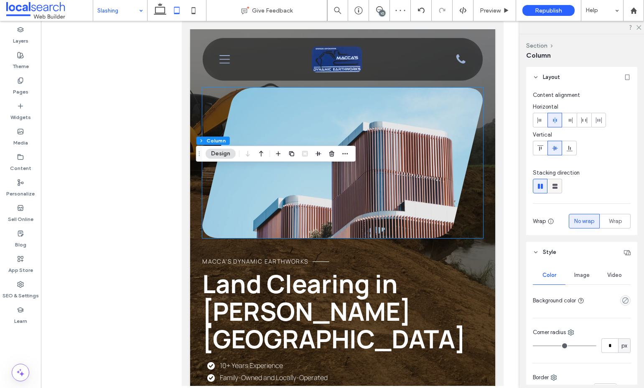
click at [553, 188] on use at bounding box center [554, 186] width 5 height 5
type input "**"
type input "****"
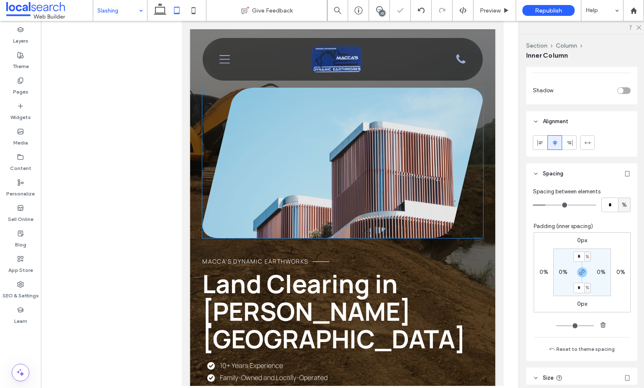
type input "***"
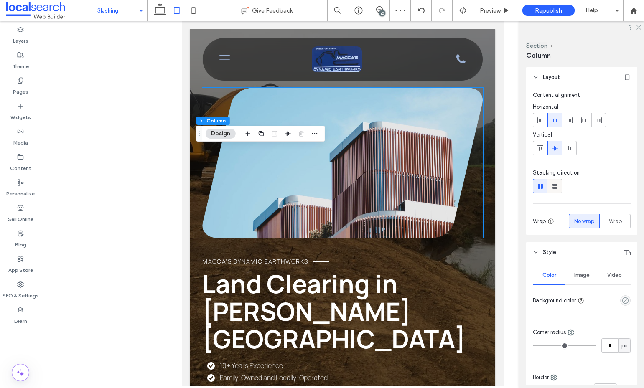
click at [551, 187] on icon at bounding box center [554, 186] width 8 height 8
type input "**"
type input "****"
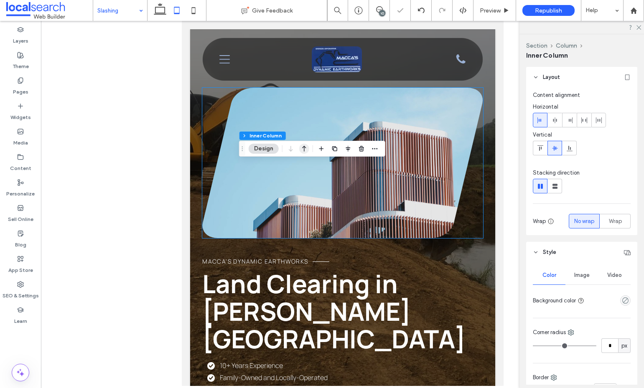
click at [306, 148] on icon "button" at bounding box center [304, 148] width 10 height 15
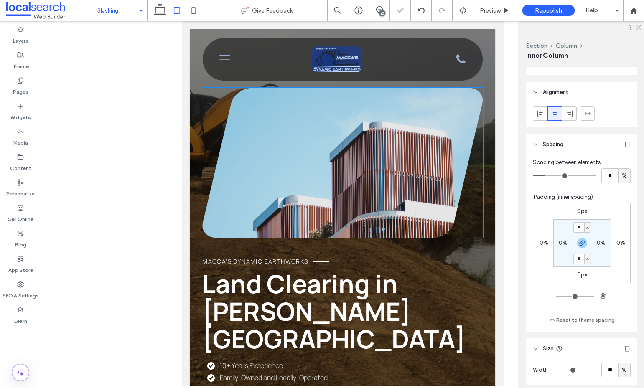
type input "***"
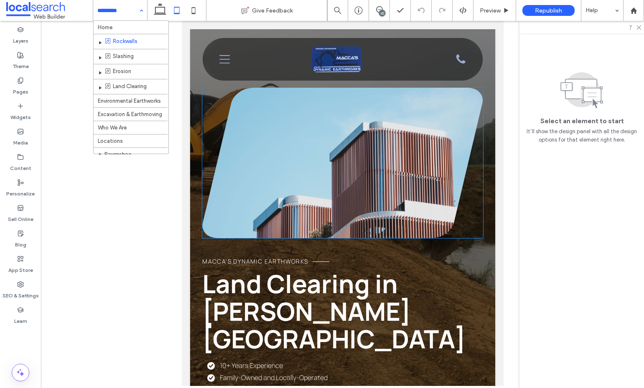
click at [124, 10] on input at bounding box center [117, 10] width 41 height 21
click at [161, 13] on use at bounding box center [160, 9] width 13 height 12
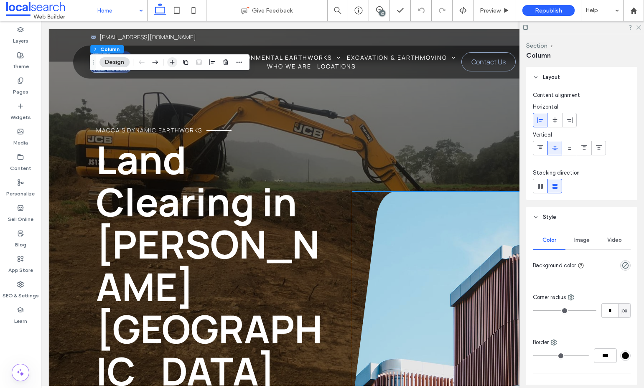
click at [172, 63] on icon "button" at bounding box center [172, 62] width 7 height 7
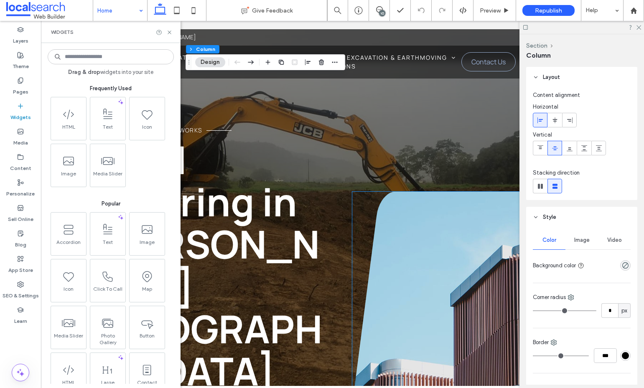
click at [95, 53] on input at bounding box center [111, 56] width 126 height 15
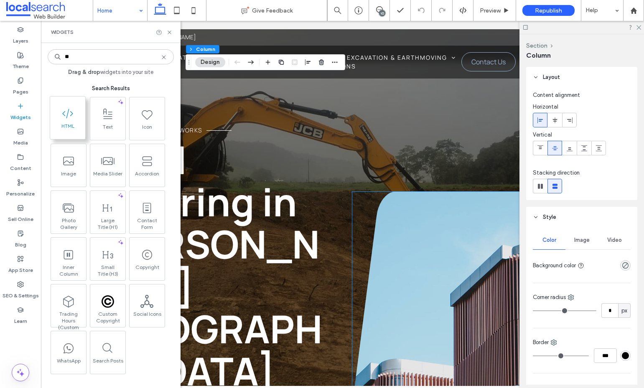
type input "**"
click at [70, 116] on icon at bounding box center [67, 113] width 13 height 13
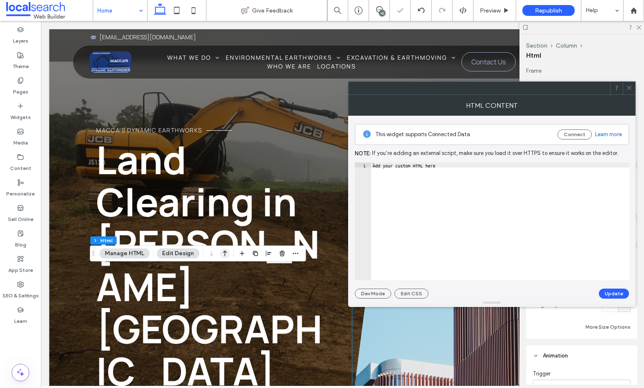
click at [223, 252] on use "button" at bounding box center [225, 254] width 4 height 6
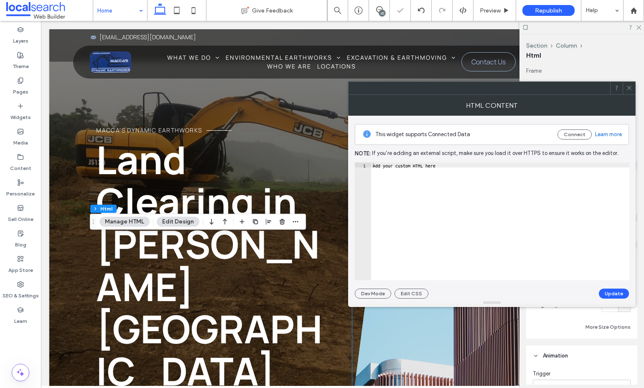
click at [434, 170] on div "Add your custom HTML here" at bounding box center [500, 226] width 258 height 128
click at [612, 292] on button "Update" at bounding box center [613, 294] width 30 height 10
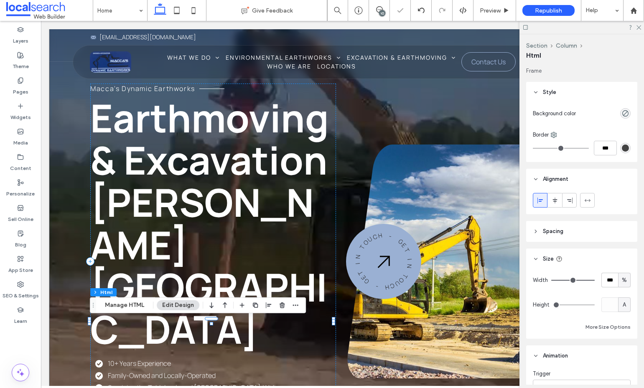
click at [17, 81] on icon at bounding box center [20, 80] width 7 height 7
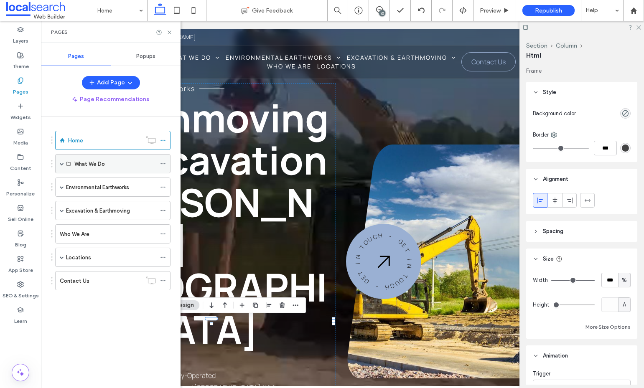
click at [63, 162] on span at bounding box center [62, 164] width 4 height 4
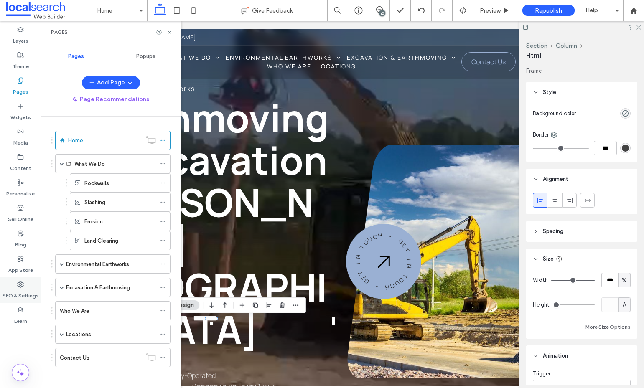
click at [19, 284] on icon at bounding box center [20, 284] width 7 height 7
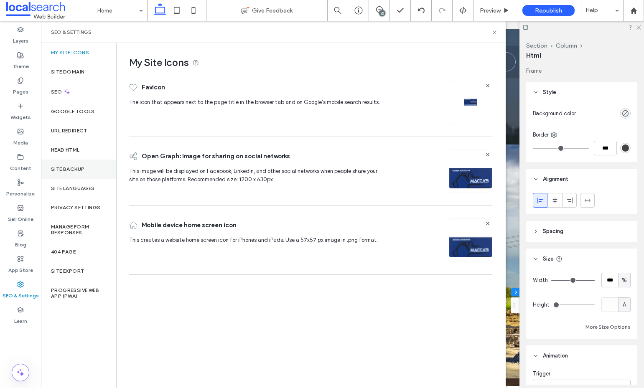
click at [68, 171] on label "Site Backup" at bounding box center [67, 169] width 33 height 6
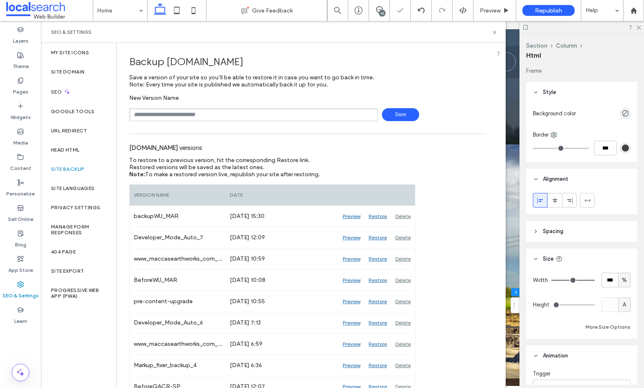
click at [173, 112] on input "text" at bounding box center [253, 114] width 248 height 13
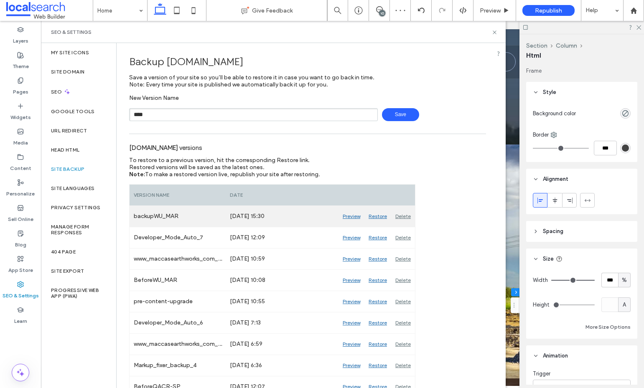
click at [404, 215] on div "Delete" at bounding box center [403, 216] width 24 height 21
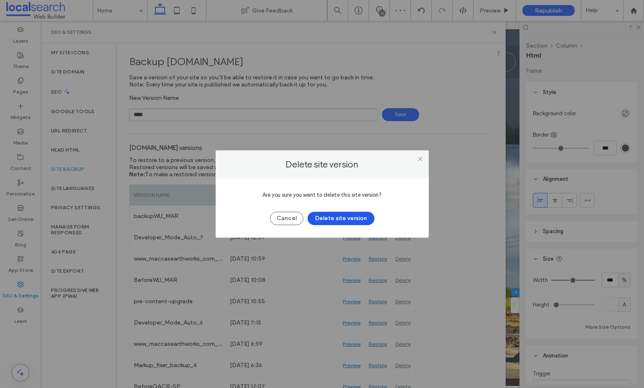
click at [327, 221] on button "Delete site version" at bounding box center [340, 218] width 67 height 13
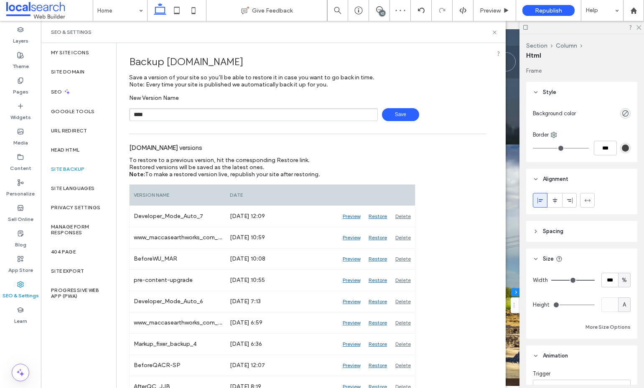
click at [165, 115] on input "****" at bounding box center [253, 114] width 248 height 13
type input "**********"
click at [494, 34] on icon at bounding box center [494, 32] width 6 height 6
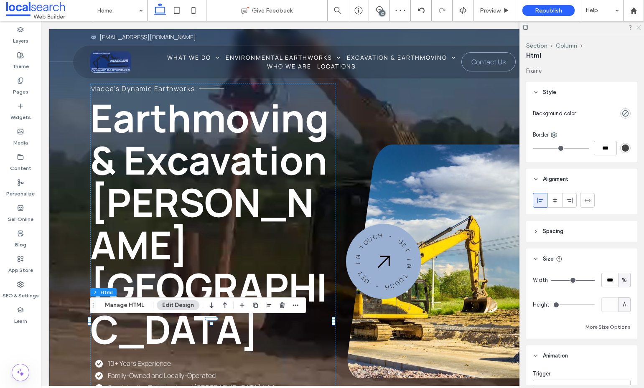
click at [636, 28] on icon at bounding box center [637, 26] width 5 height 5
